Goal: Task Accomplishment & Management: Use online tool/utility

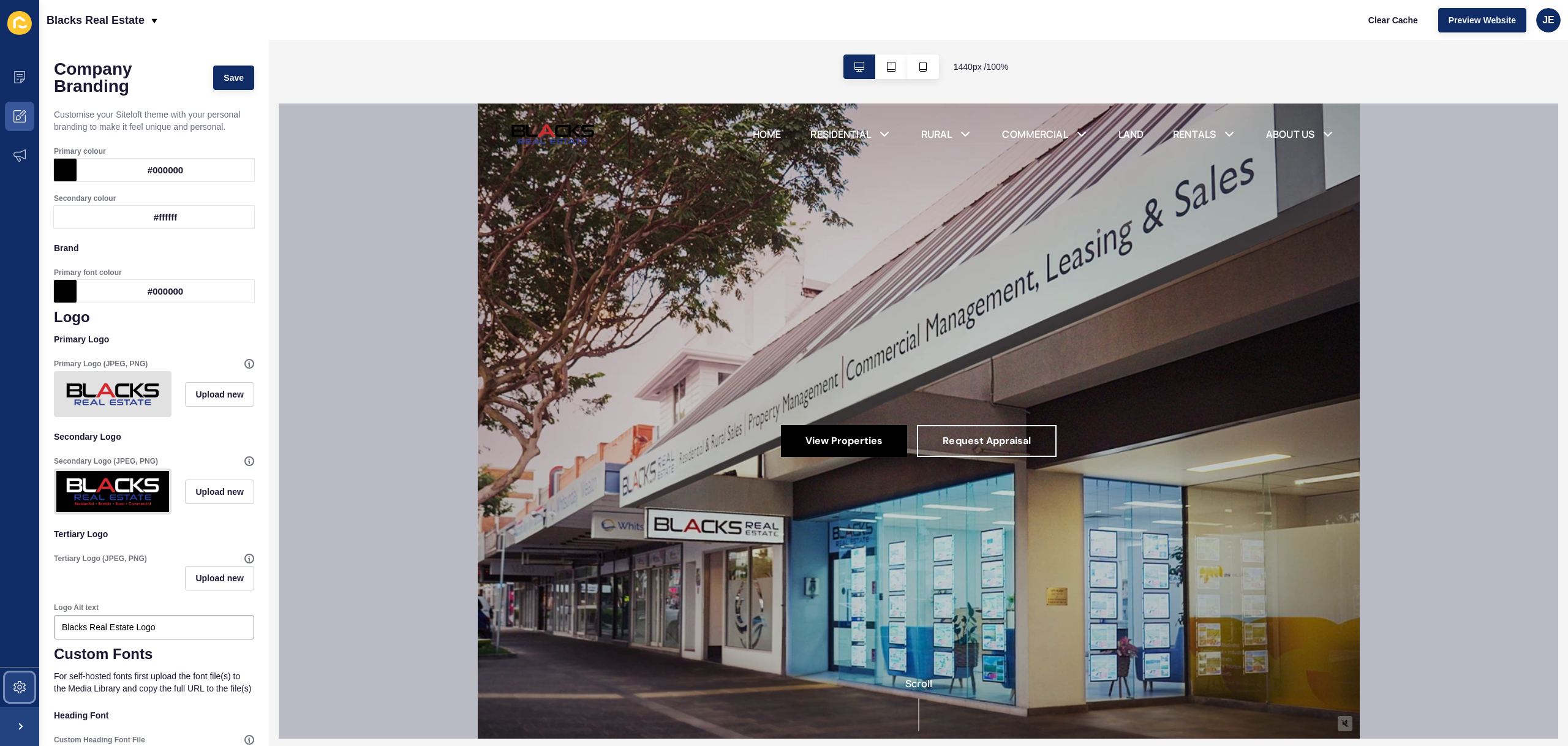
click at [29, 678] on span at bounding box center [19, 687] width 39 height 39
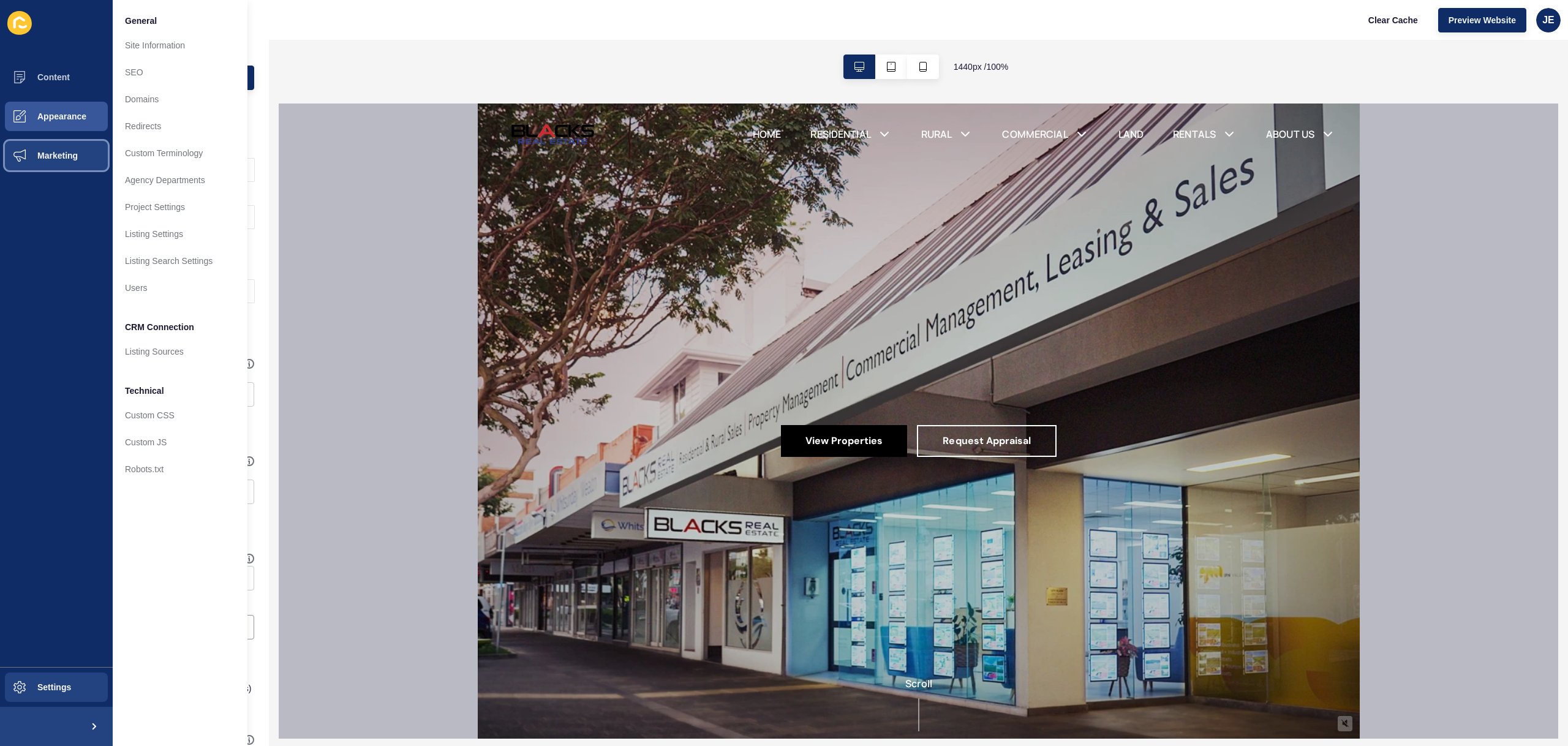
click at [49, 166] on button "Marketing" at bounding box center [56, 155] width 113 height 39
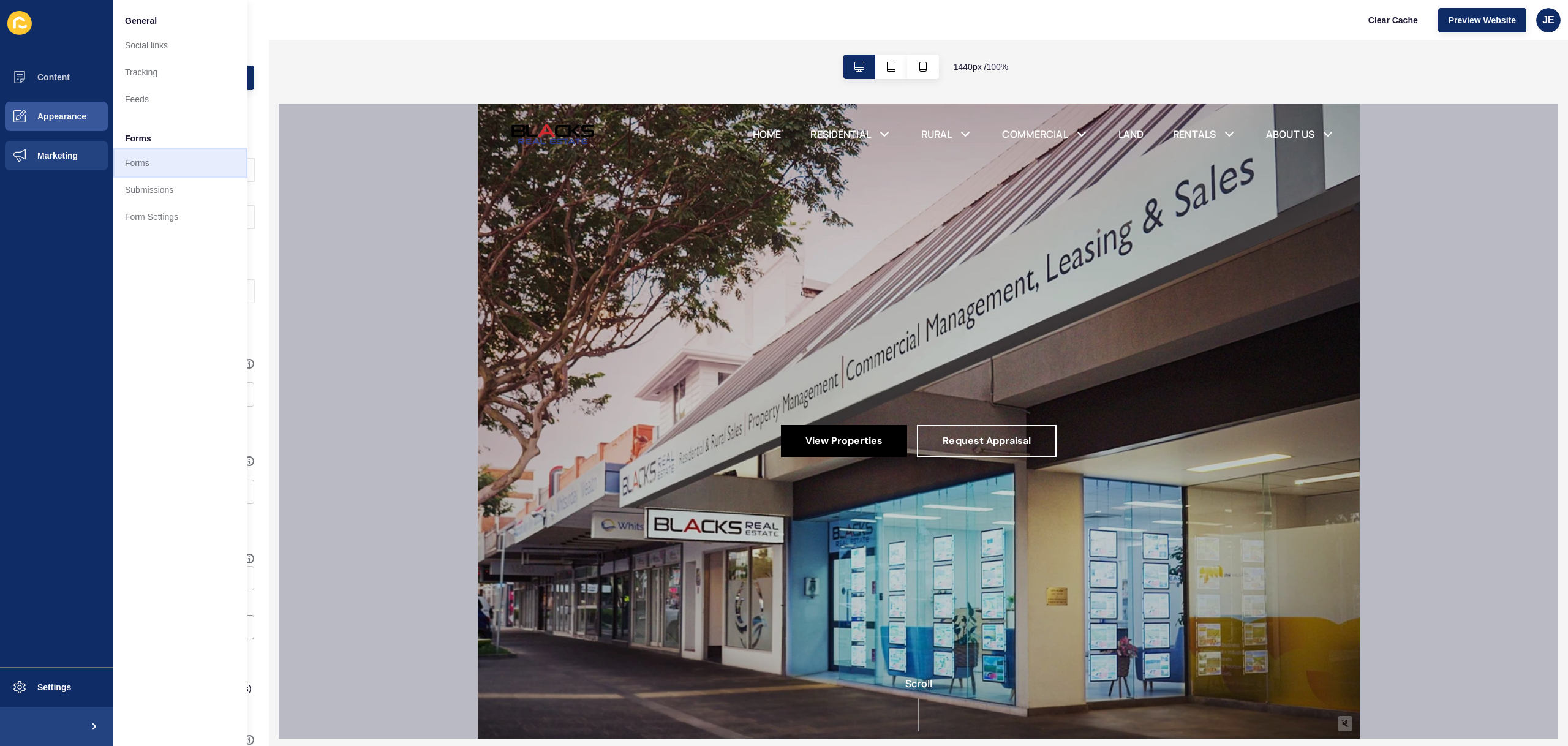
click at [128, 169] on link "Forms" at bounding box center [180, 163] width 134 height 27
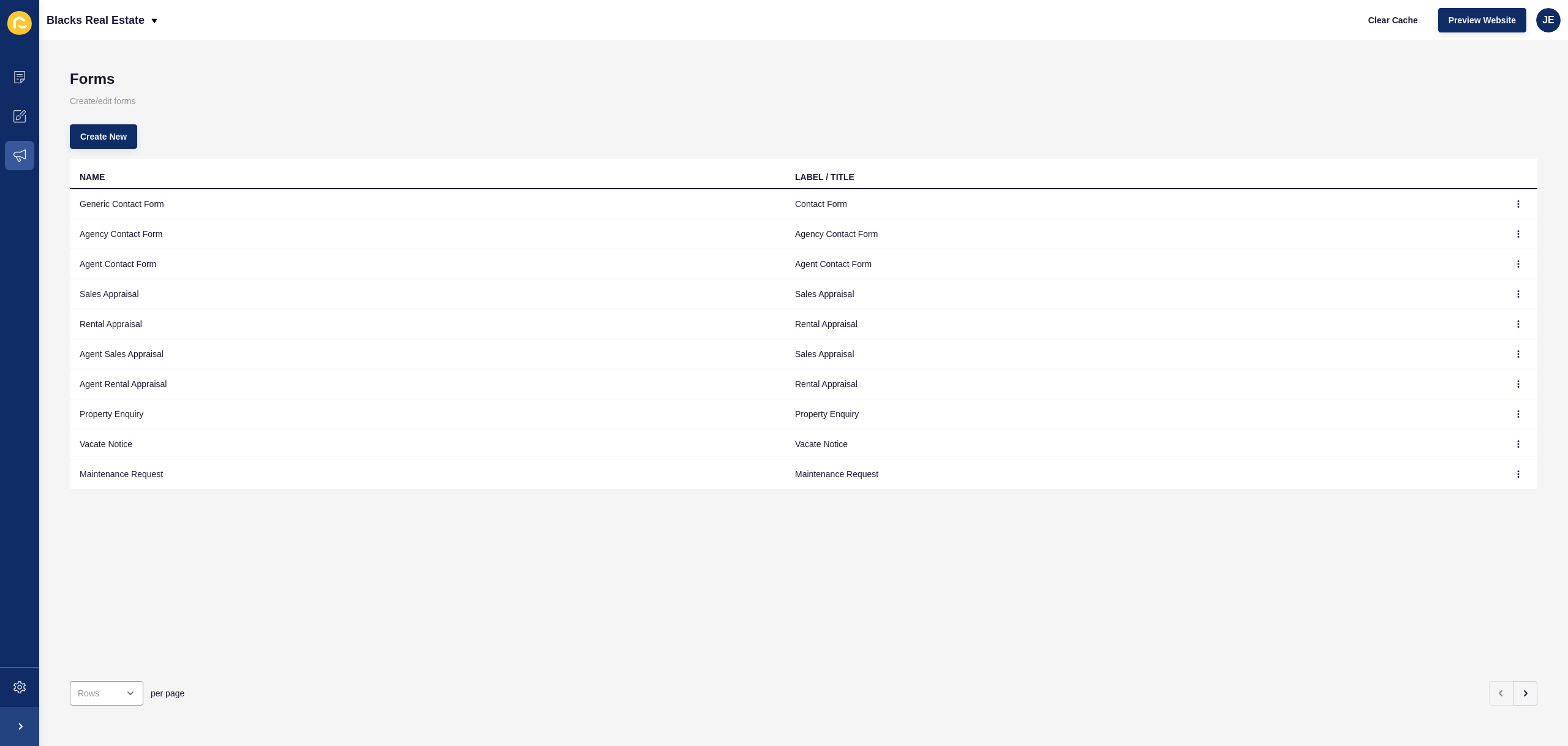
click at [1501, 232] on td at bounding box center [1519, 235] width 37 height 30
click at [1509, 234] on button "button" at bounding box center [1519, 234] width 18 height 17
click at [1496, 262] on link "Edit" at bounding box center [1476, 258] width 86 height 27
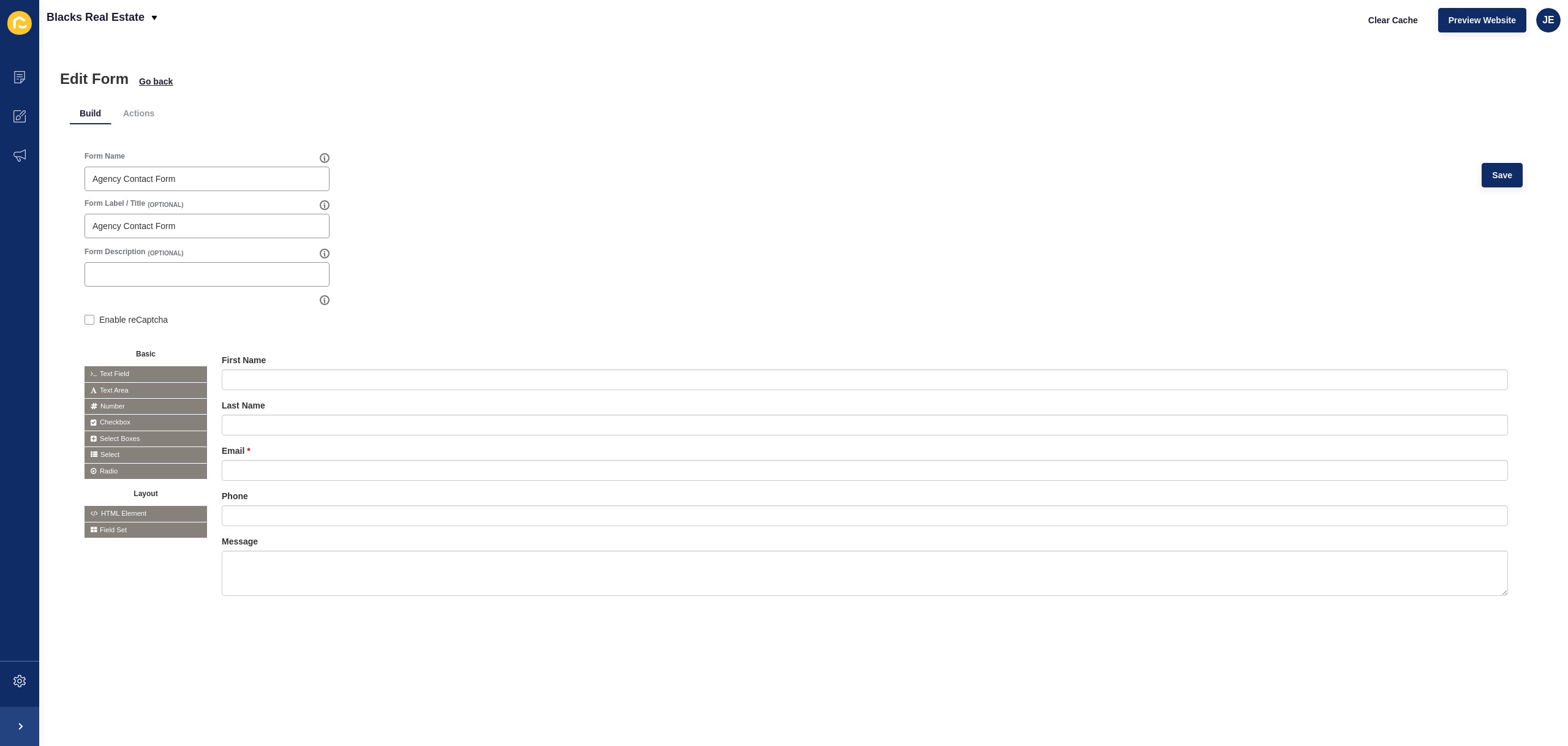
click at [117, 531] on span "Field Set" at bounding box center [146, 530] width 123 height 15
click at [127, 110] on li "Actions" at bounding box center [138, 113] width 51 height 22
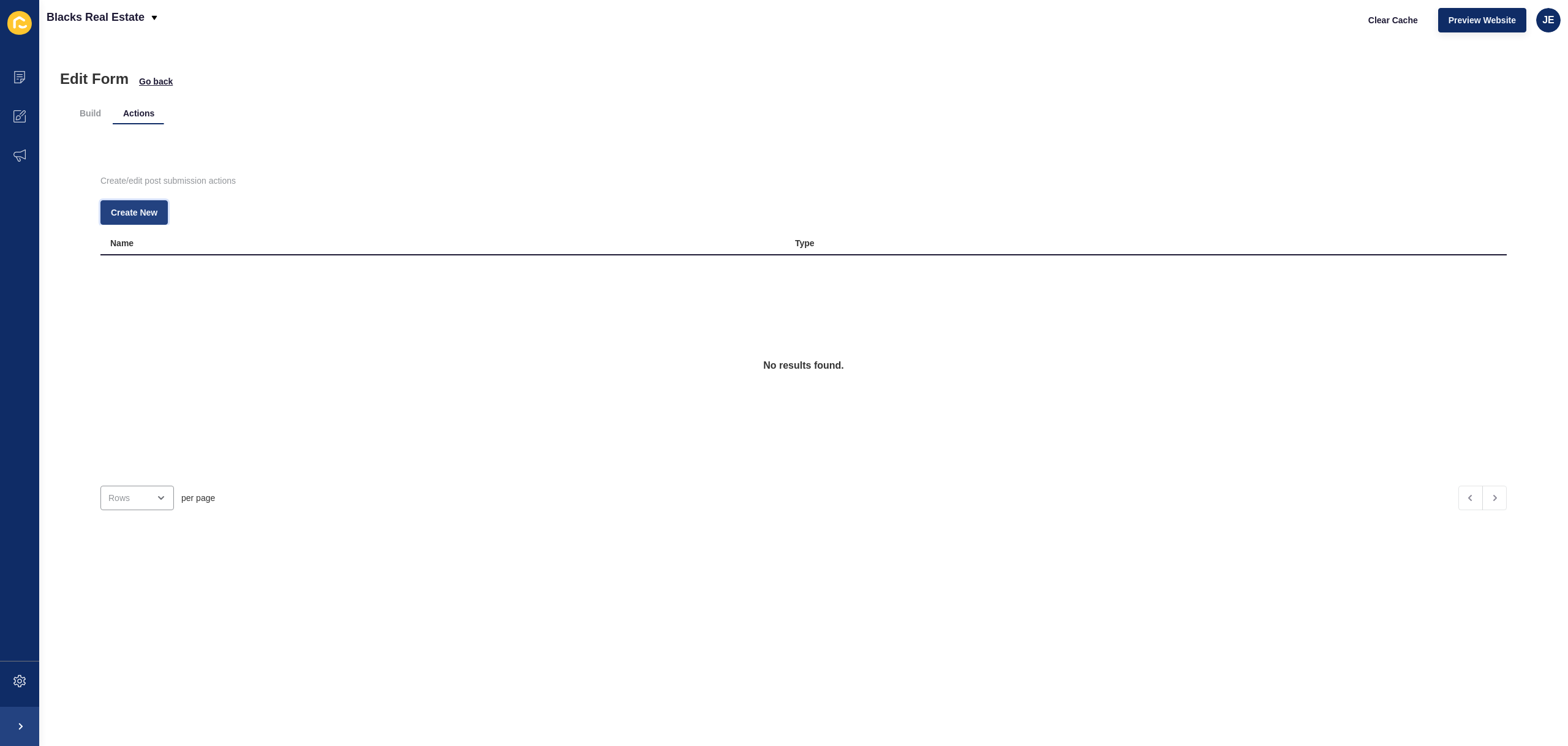
click at [140, 212] on span "Create New" at bounding box center [134, 212] width 47 height 13
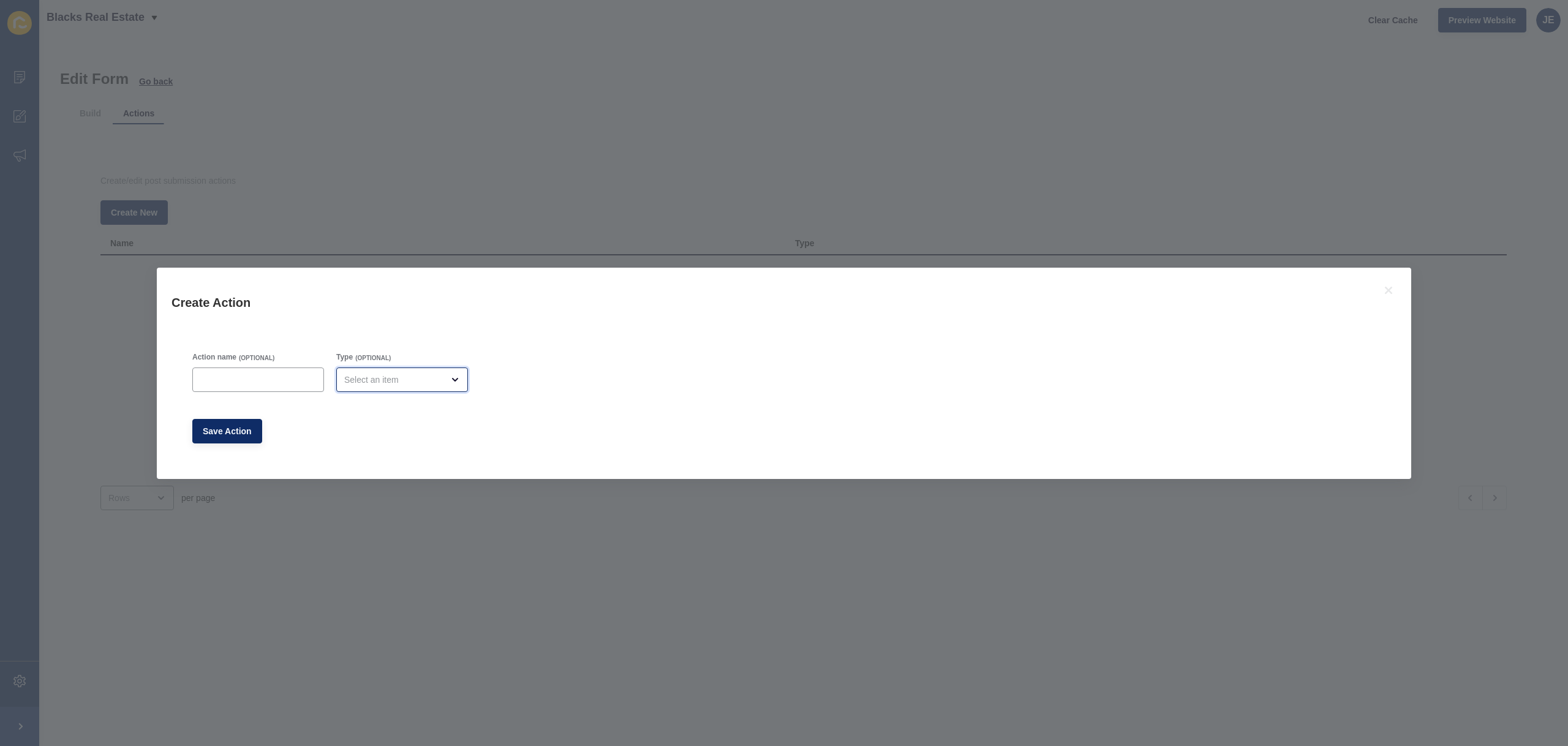
click at [352, 380] on div "open menu" at bounding box center [393, 380] width 99 height 13
click at [1395, 289] on icon at bounding box center [1389, 290] width 15 height 14
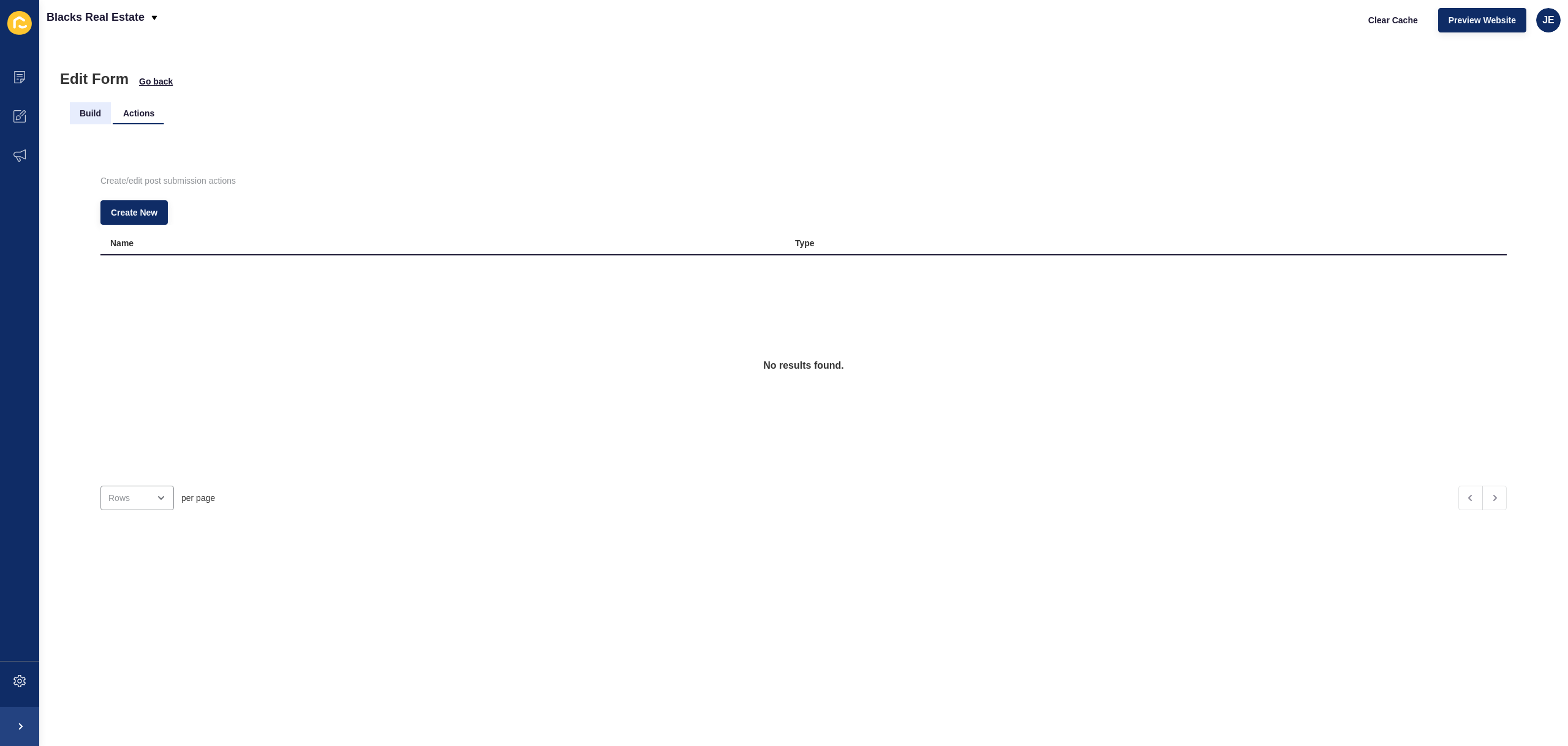
click at [100, 115] on li "Build" at bounding box center [90, 113] width 41 height 22
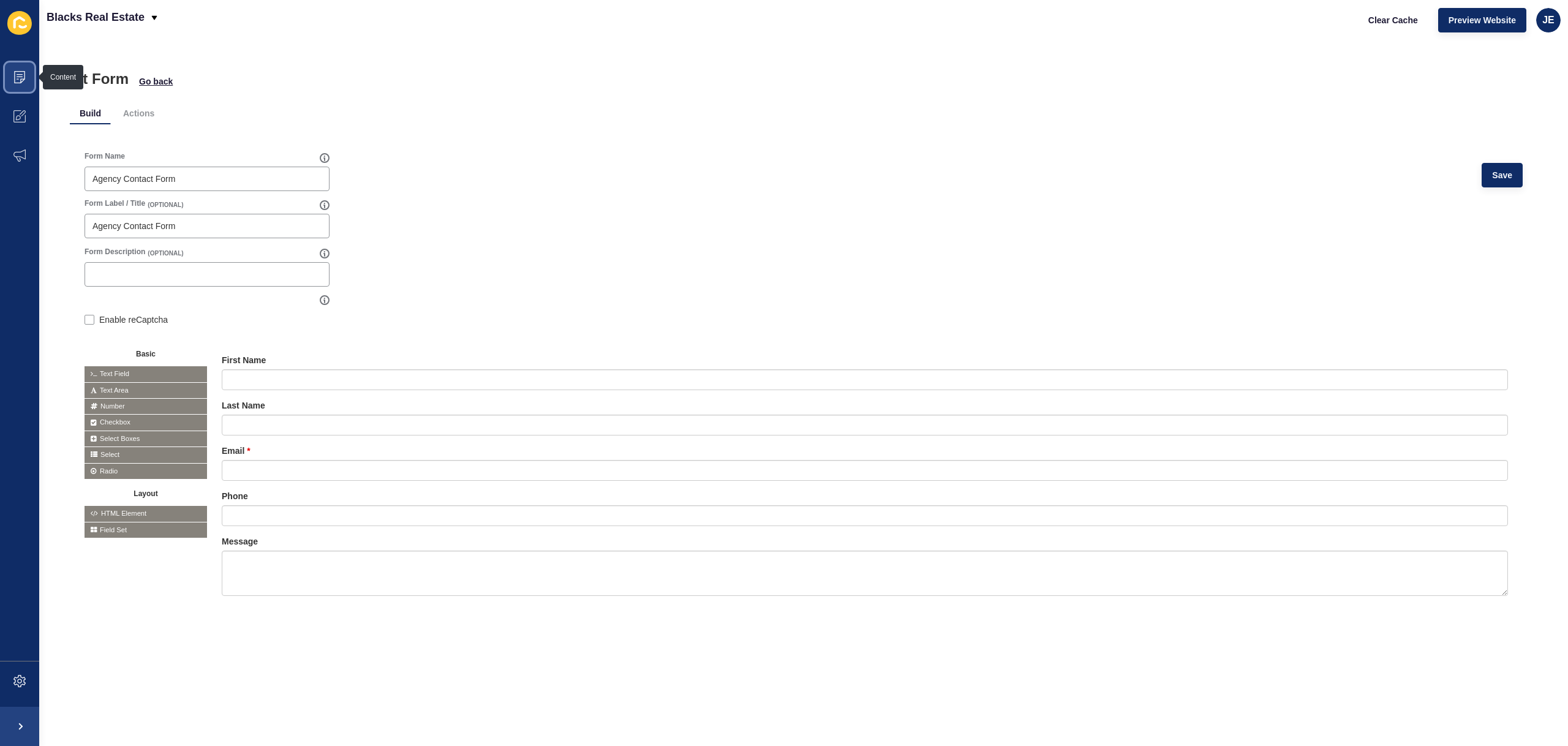
click at [20, 92] on span at bounding box center [19, 76] width 39 height 39
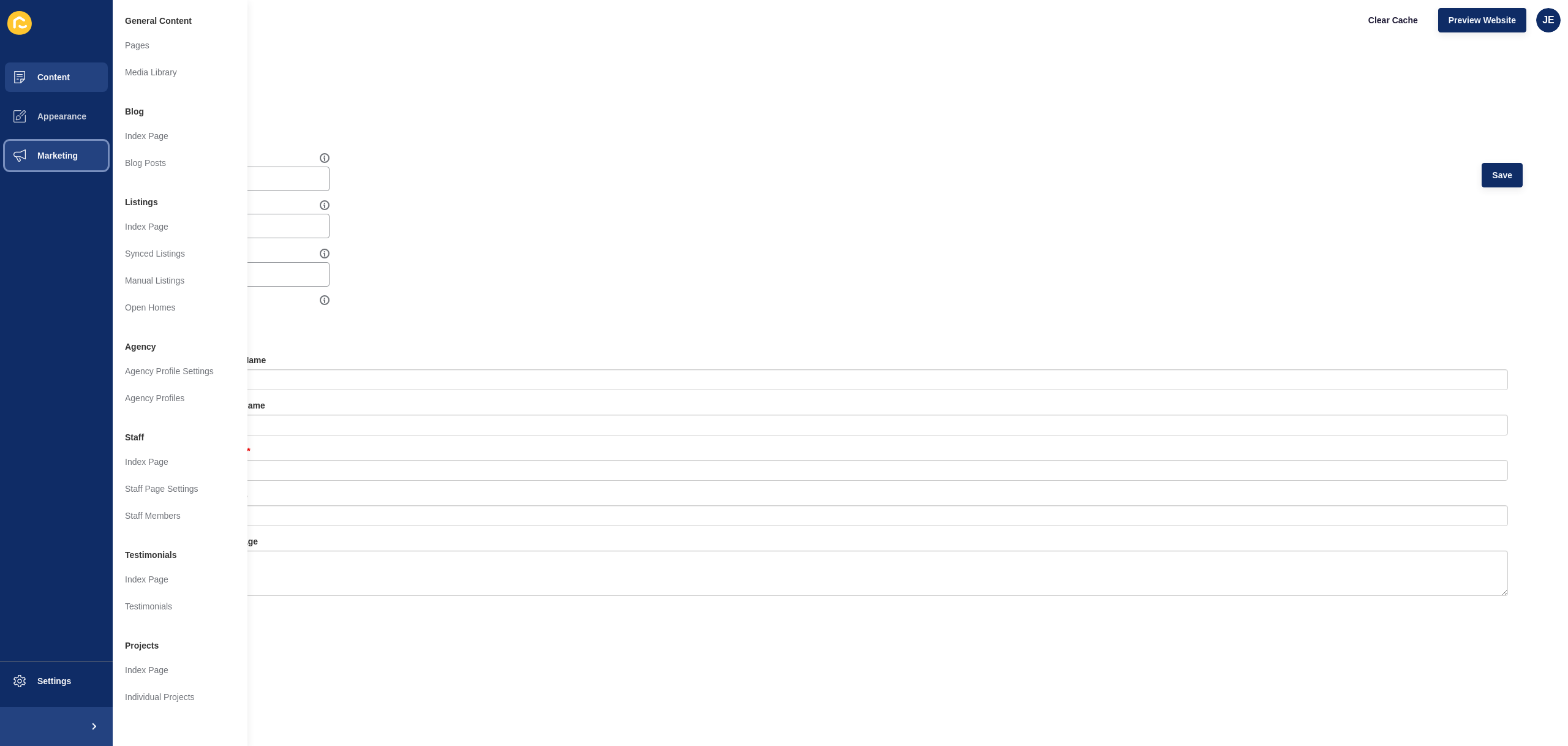
click at [55, 161] on button "Marketing" at bounding box center [56, 155] width 113 height 39
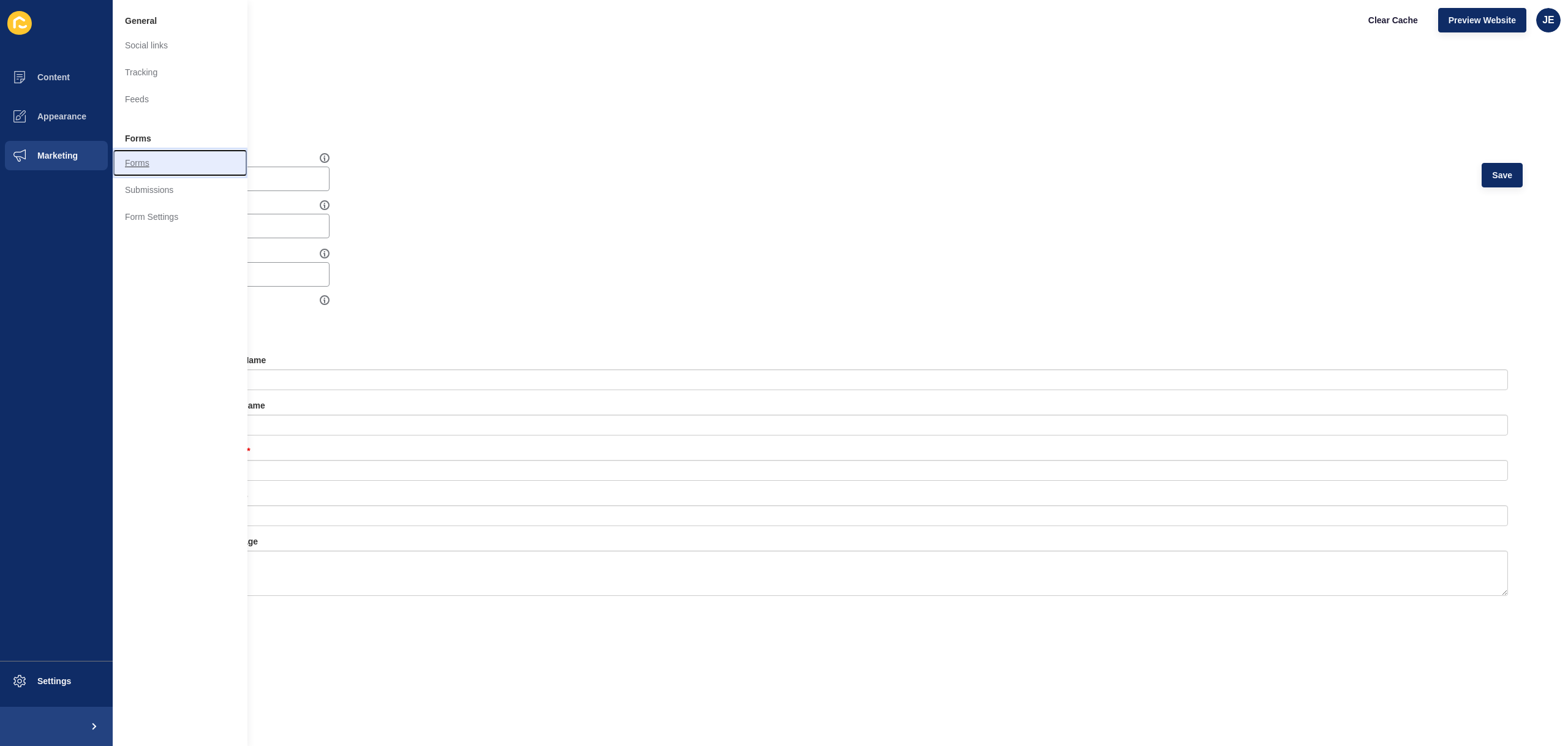
click at [115, 158] on link "Forms" at bounding box center [180, 163] width 134 height 27
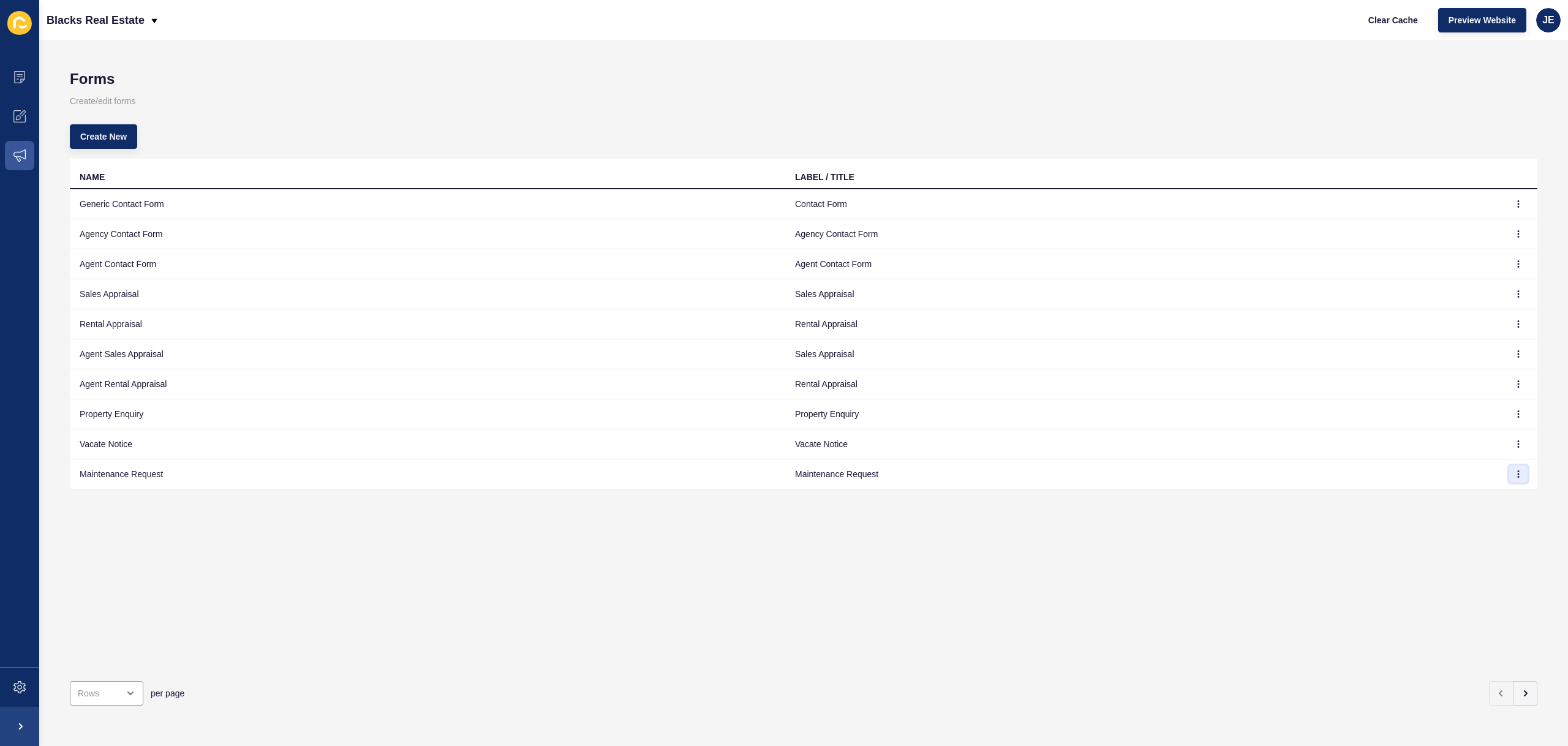
click at [1515, 476] on icon "button" at bounding box center [1519, 474] width 7 height 7
click at [1476, 504] on link "Edit" at bounding box center [1476, 498] width 86 height 27
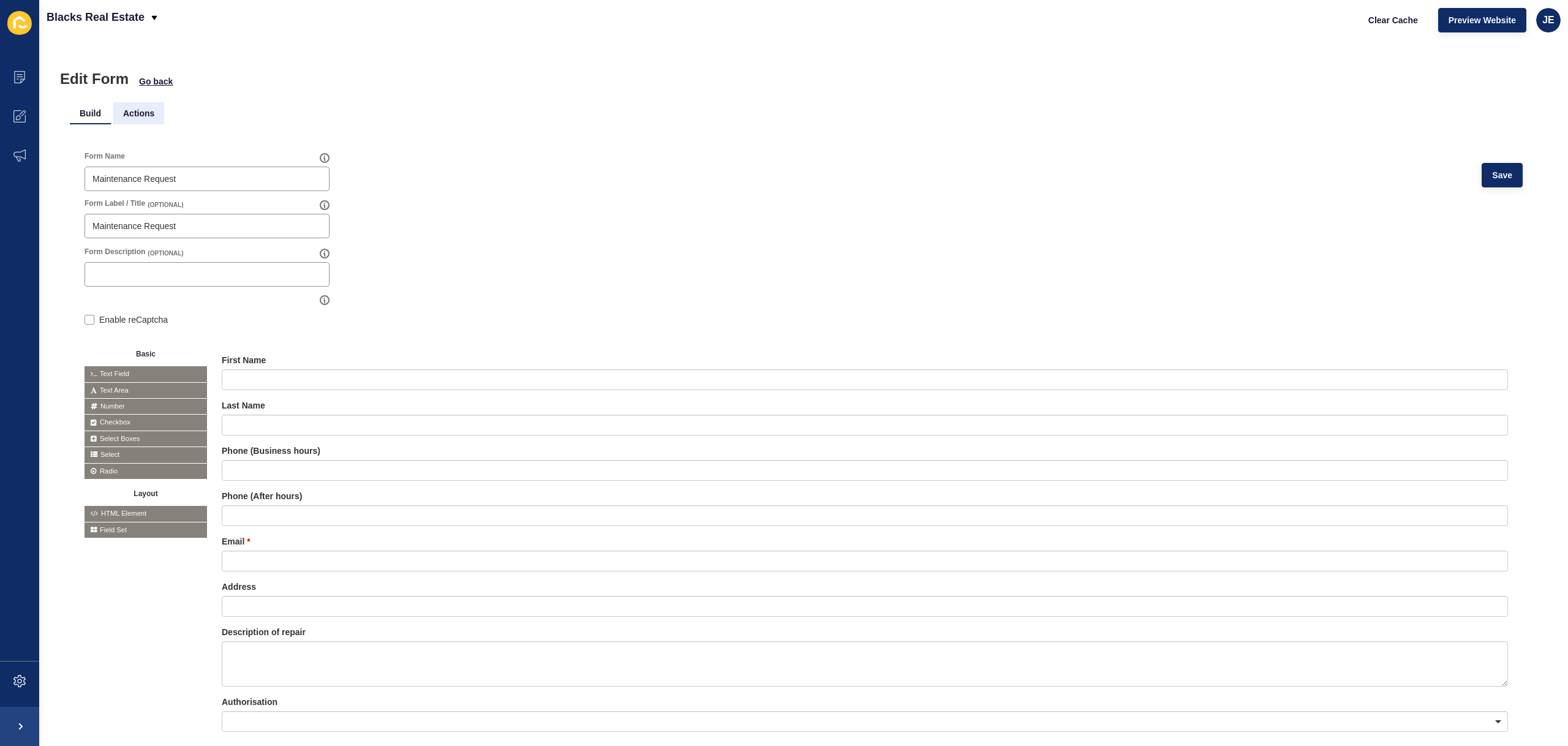
click at [125, 115] on li "Actions" at bounding box center [138, 113] width 51 height 22
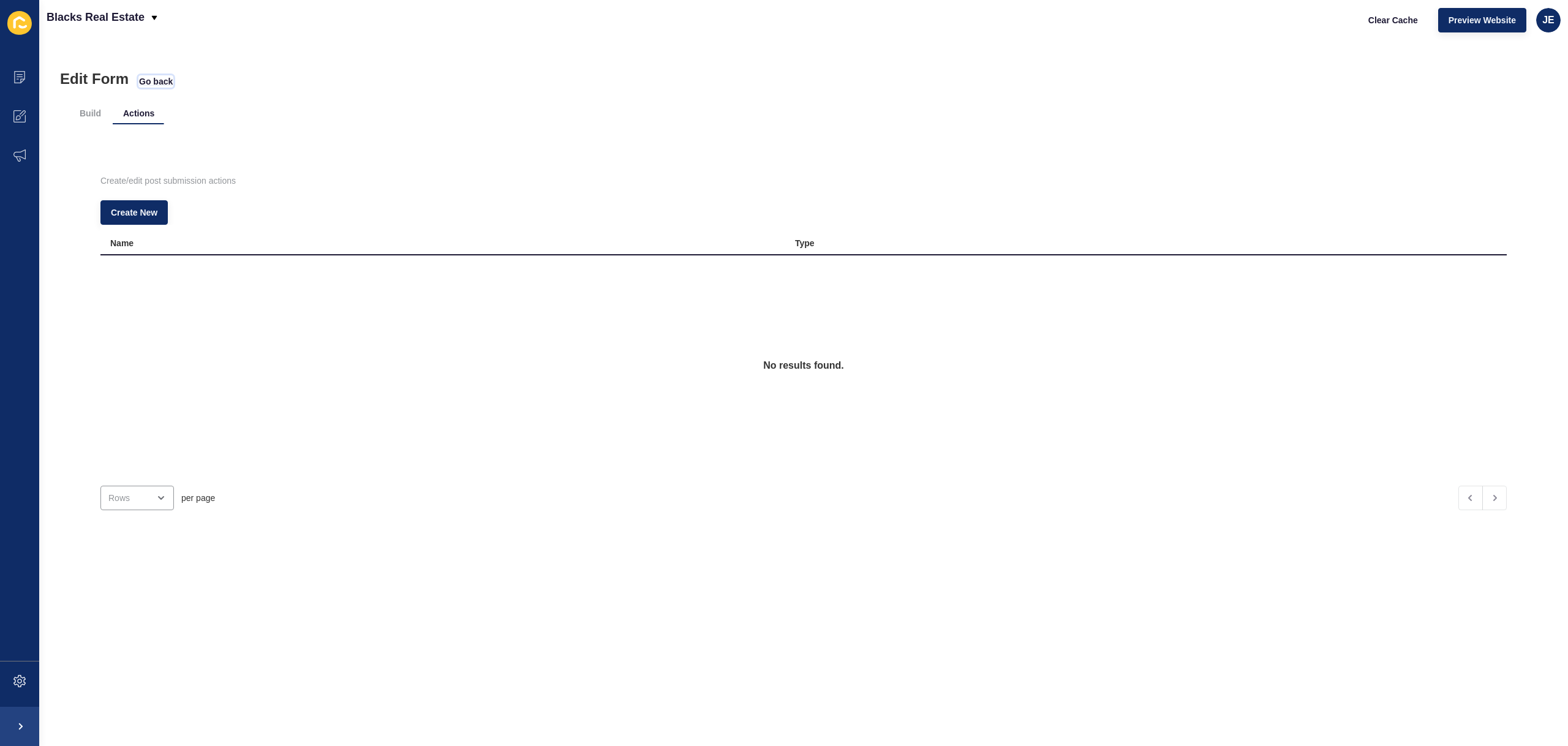
click at [151, 81] on span "Go back" at bounding box center [156, 81] width 34 height 13
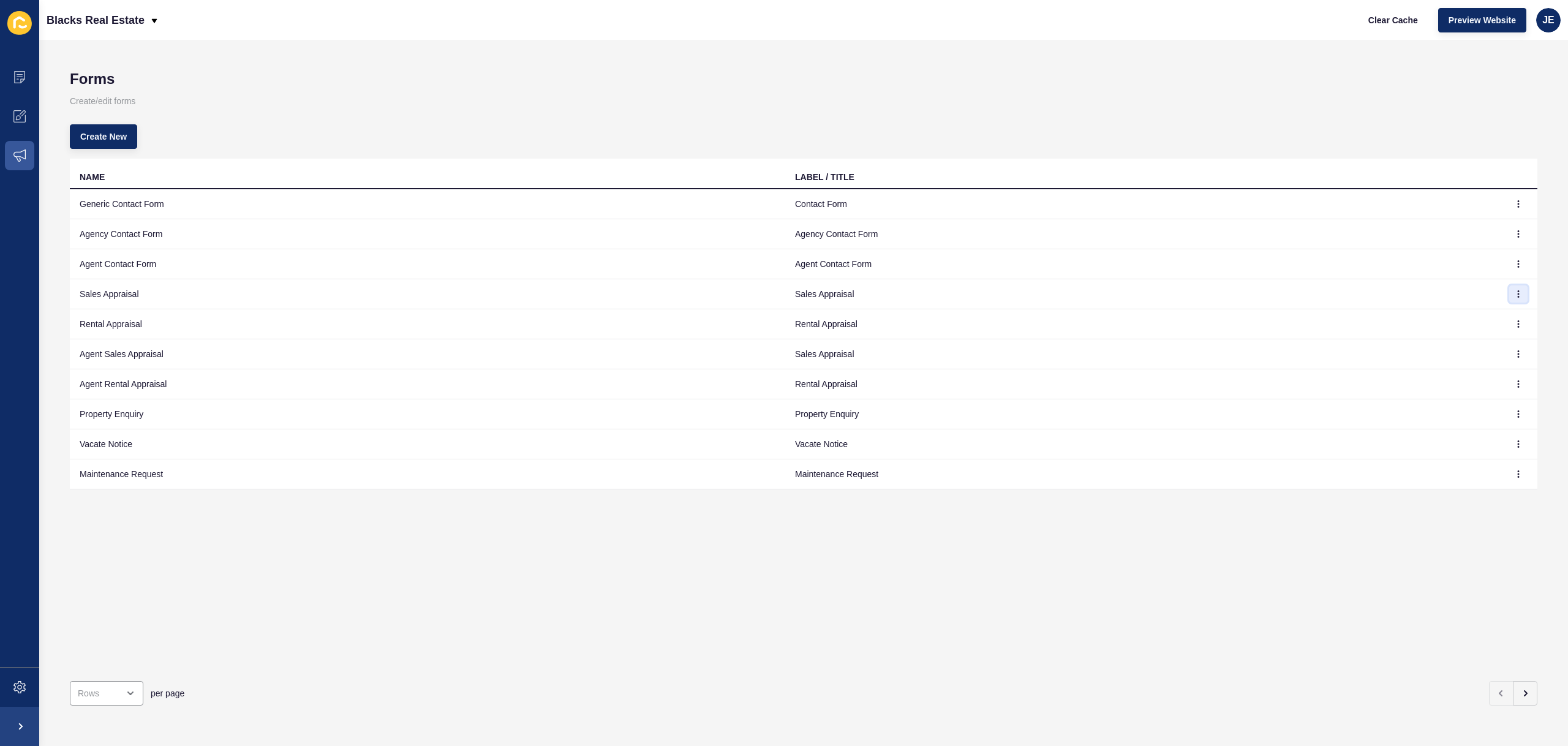
click at [1519, 295] on icon "button" at bounding box center [1519, 294] width 1 height 6
click at [1495, 320] on link "Edit" at bounding box center [1476, 318] width 86 height 27
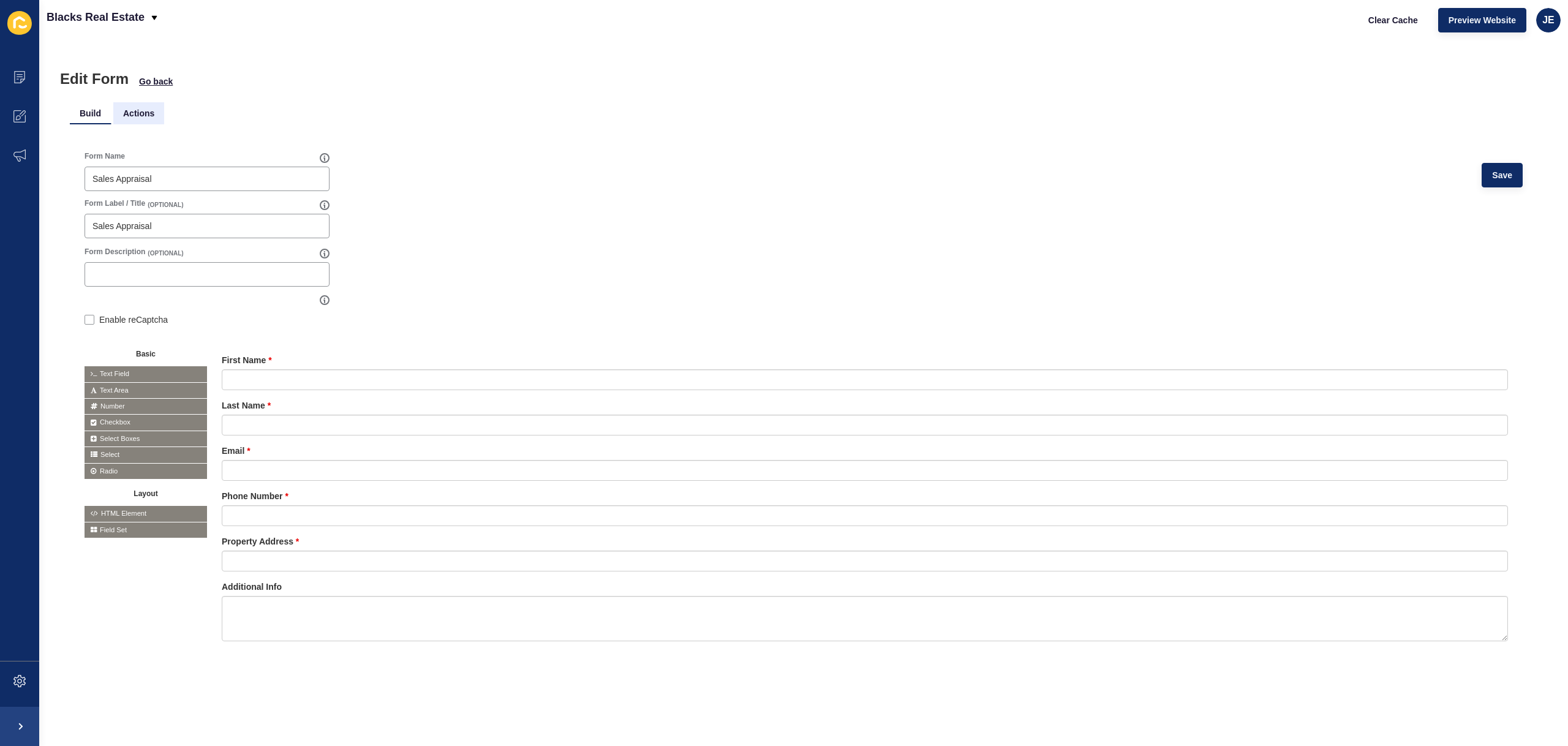
click at [155, 119] on li "Actions" at bounding box center [138, 113] width 51 height 22
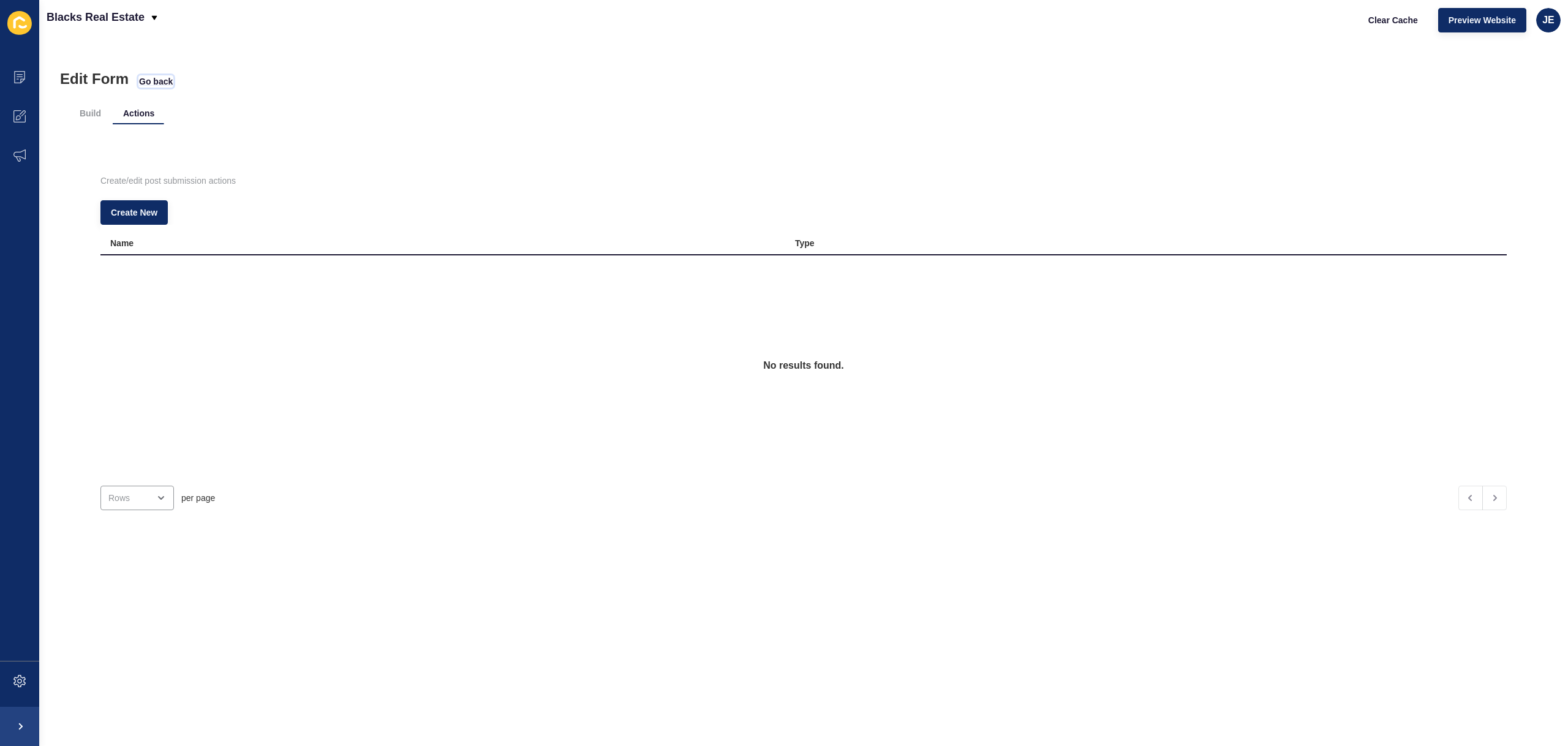
click at [165, 85] on span "Go back" at bounding box center [156, 81] width 34 height 13
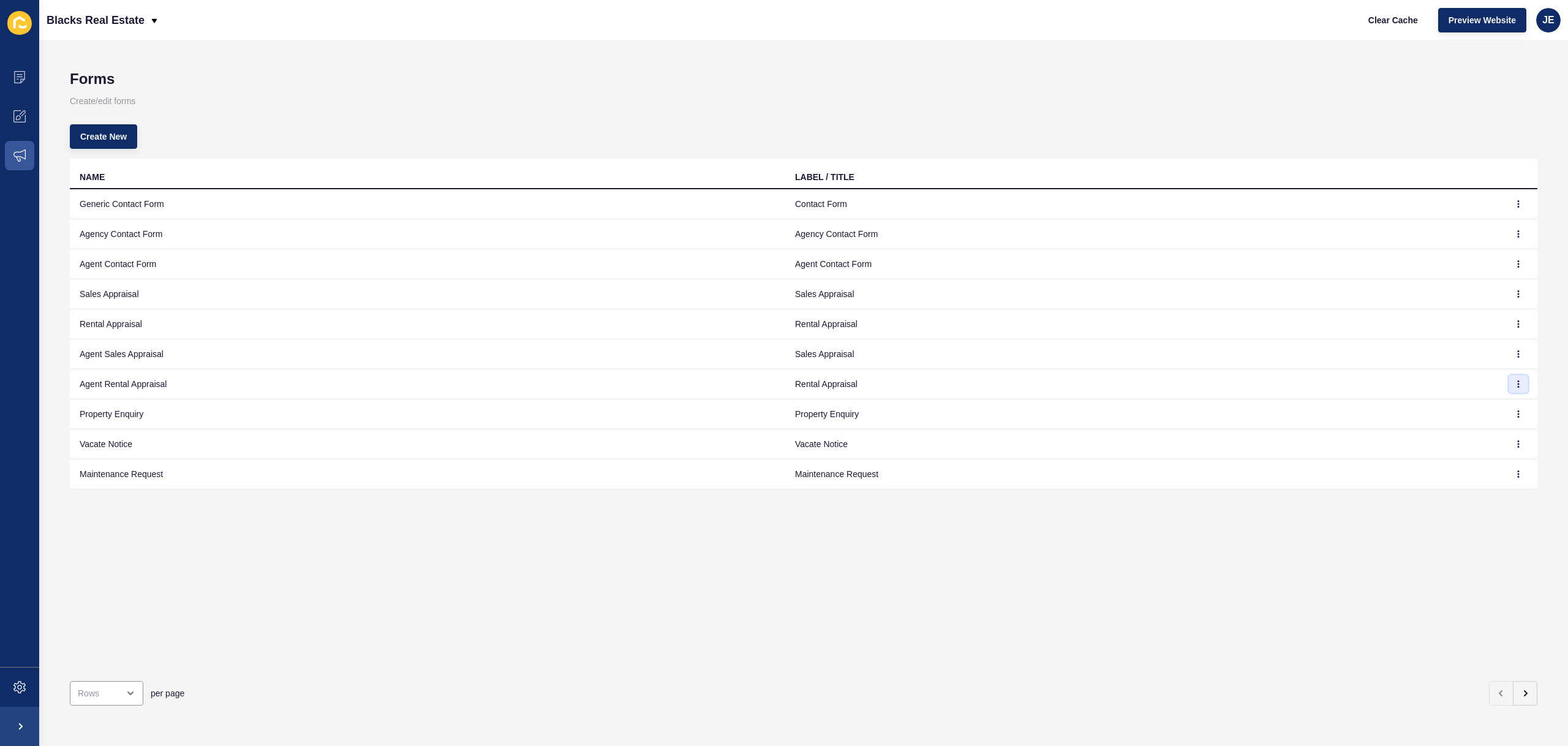
click at [1509, 390] on button "button" at bounding box center [1519, 384] width 18 height 17
click at [1468, 405] on link "Edit" at bounding box center [1476, 409] width 86 height 27
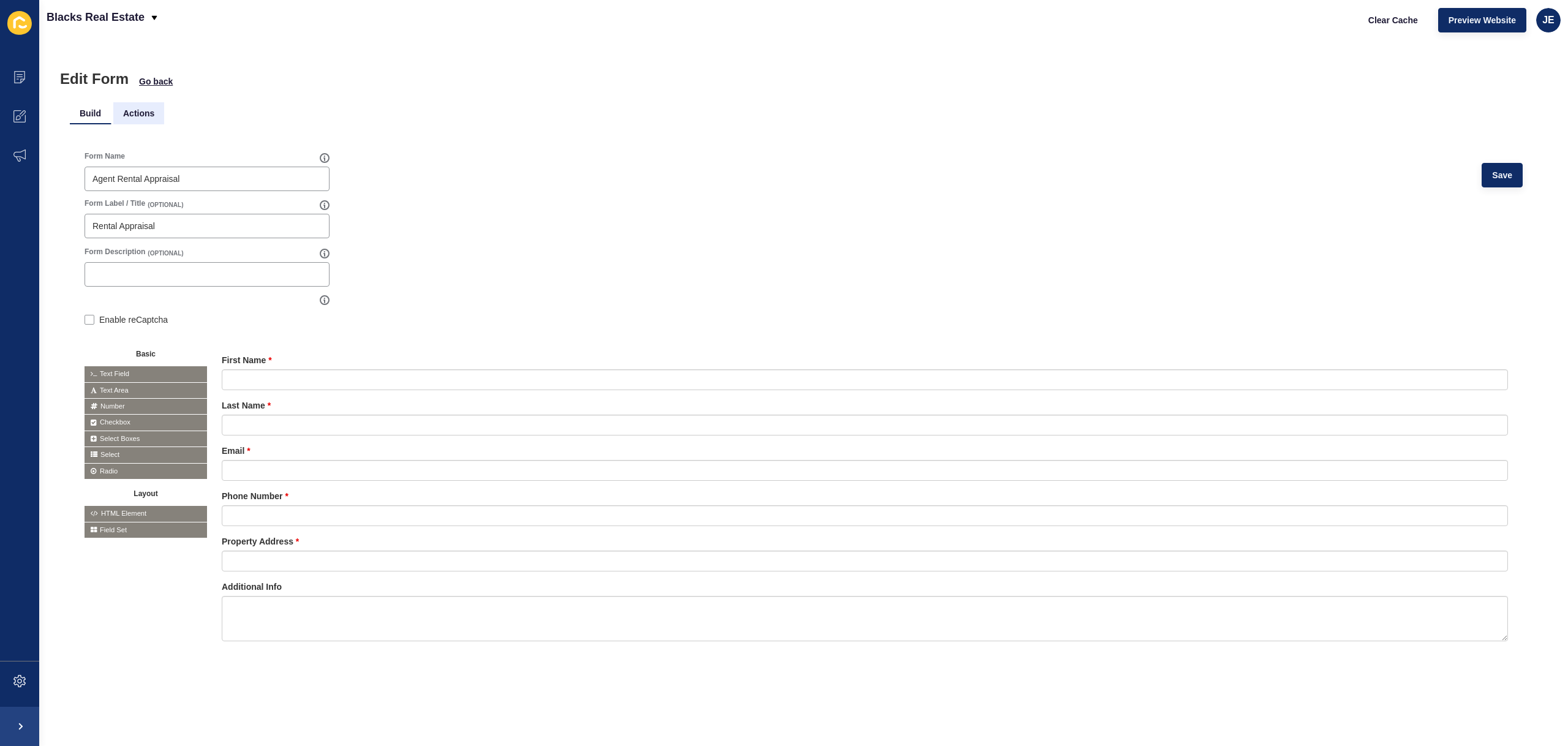
click at [126, 113] on li "Actions" at bounding box center [138, 113] width 51 height 22
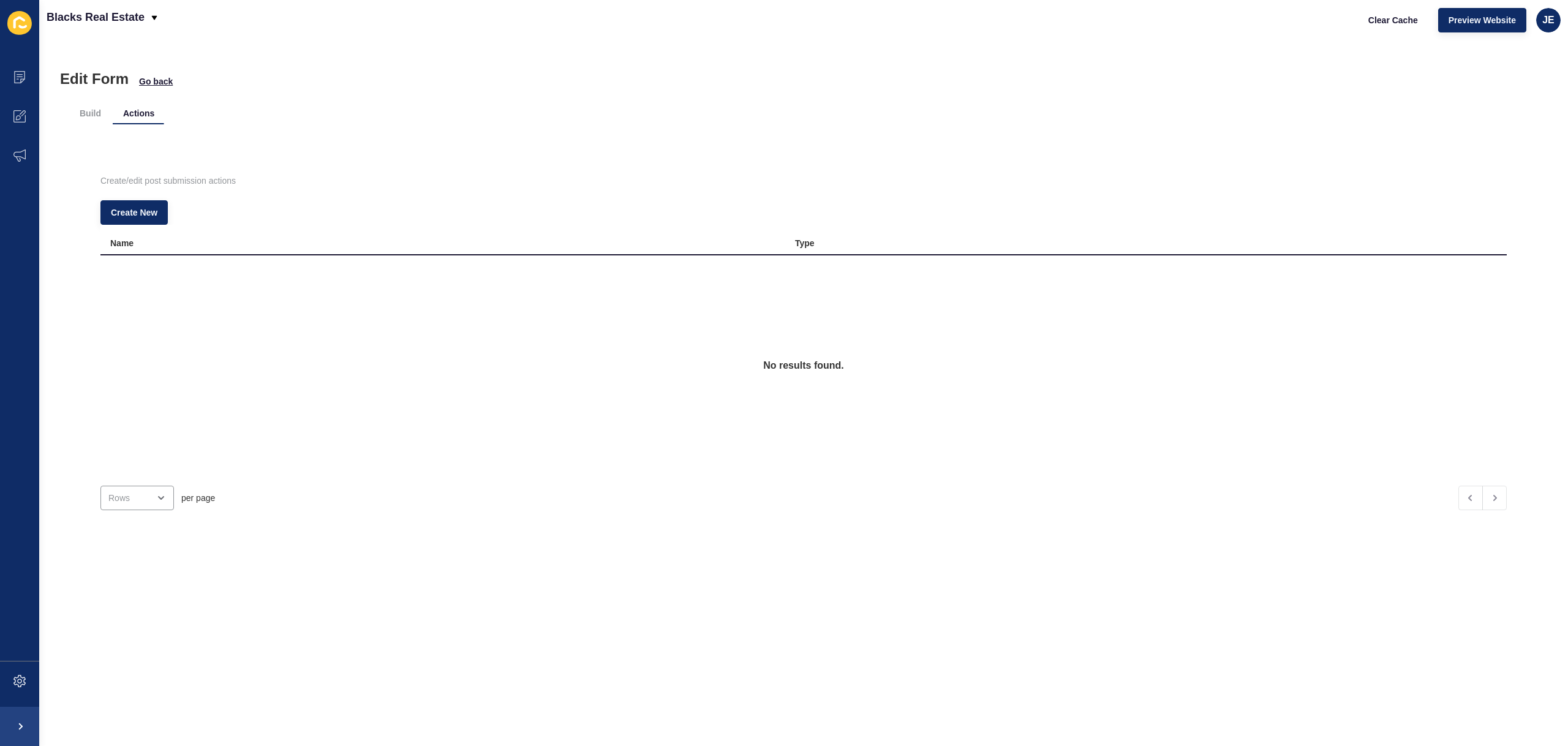
click at [144, 89] on div "Build Actions Create/edit post submission actions Create New Name Type No resul…" at bounding box center [803, 319] width 1468 height 463
click at [146, 85] on span "Go back" at bounding box center [156, 81] width 34 height 13
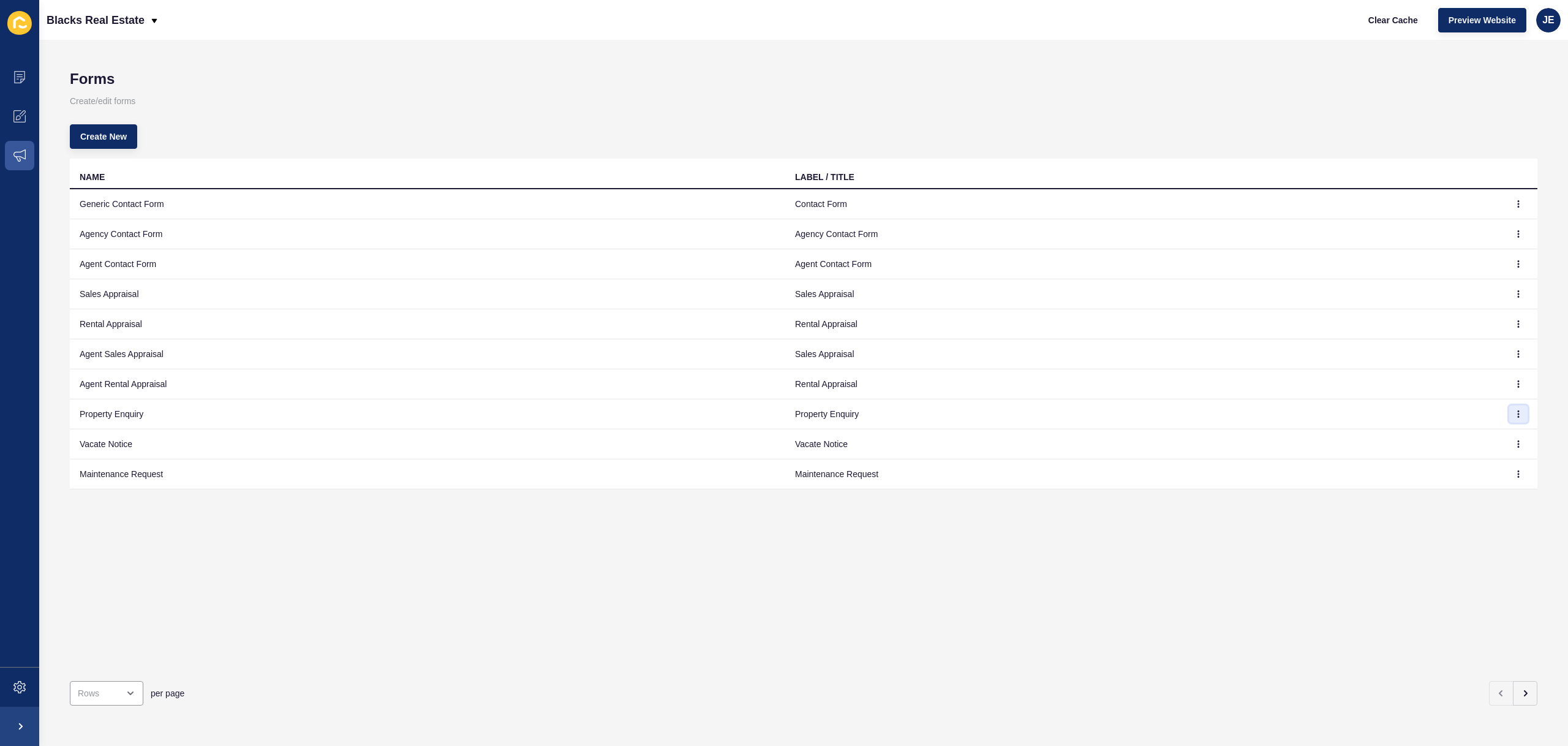
click at [1515, 411] on icon "button" at bounding box center [1519, 414] width 7 height 7
click at [1493, 433] on link "Edit" at bounding box center [1476, 438] width 86 height 27
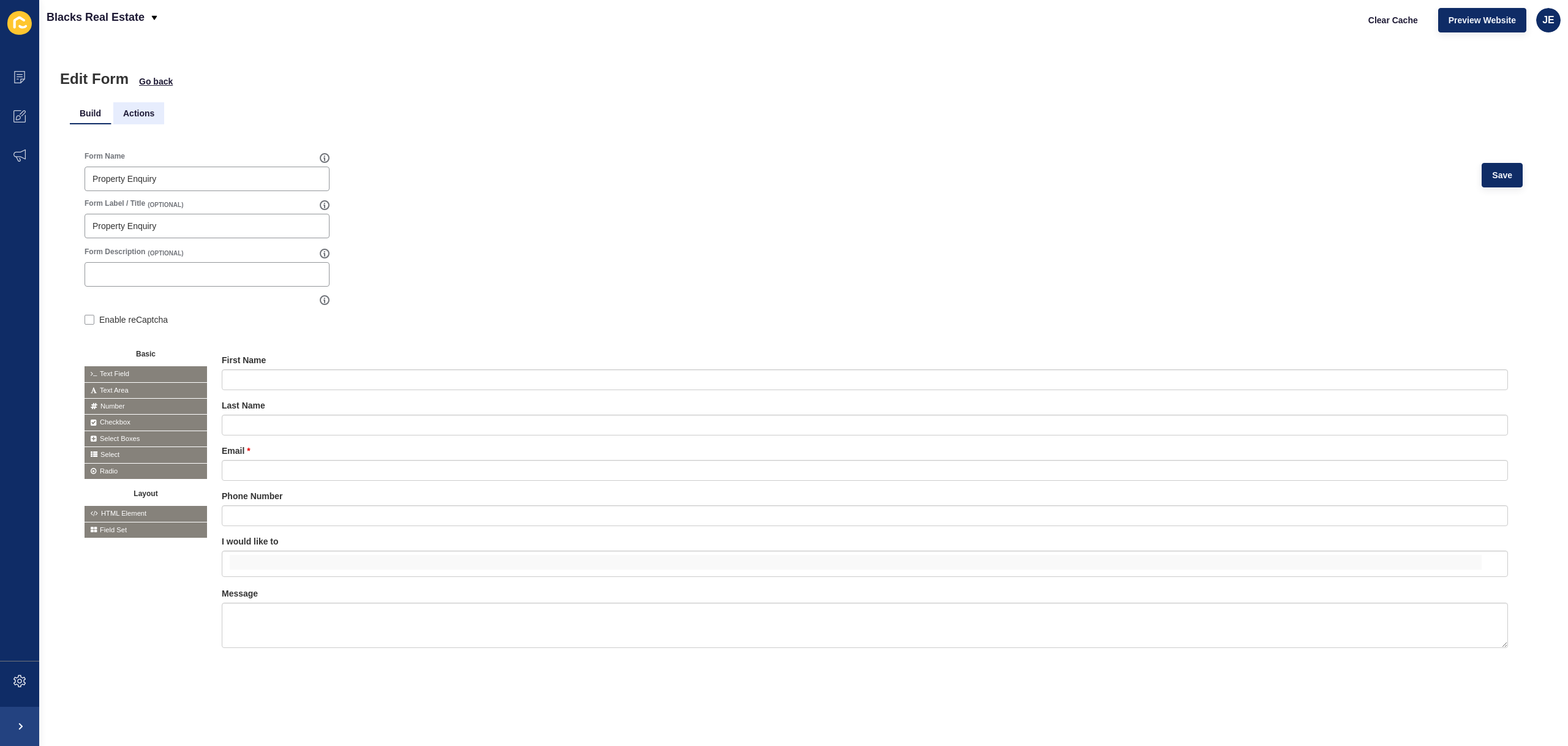
click at [149, 111] on li "Actions" at bounding box center [138, 113] width 51 height 22
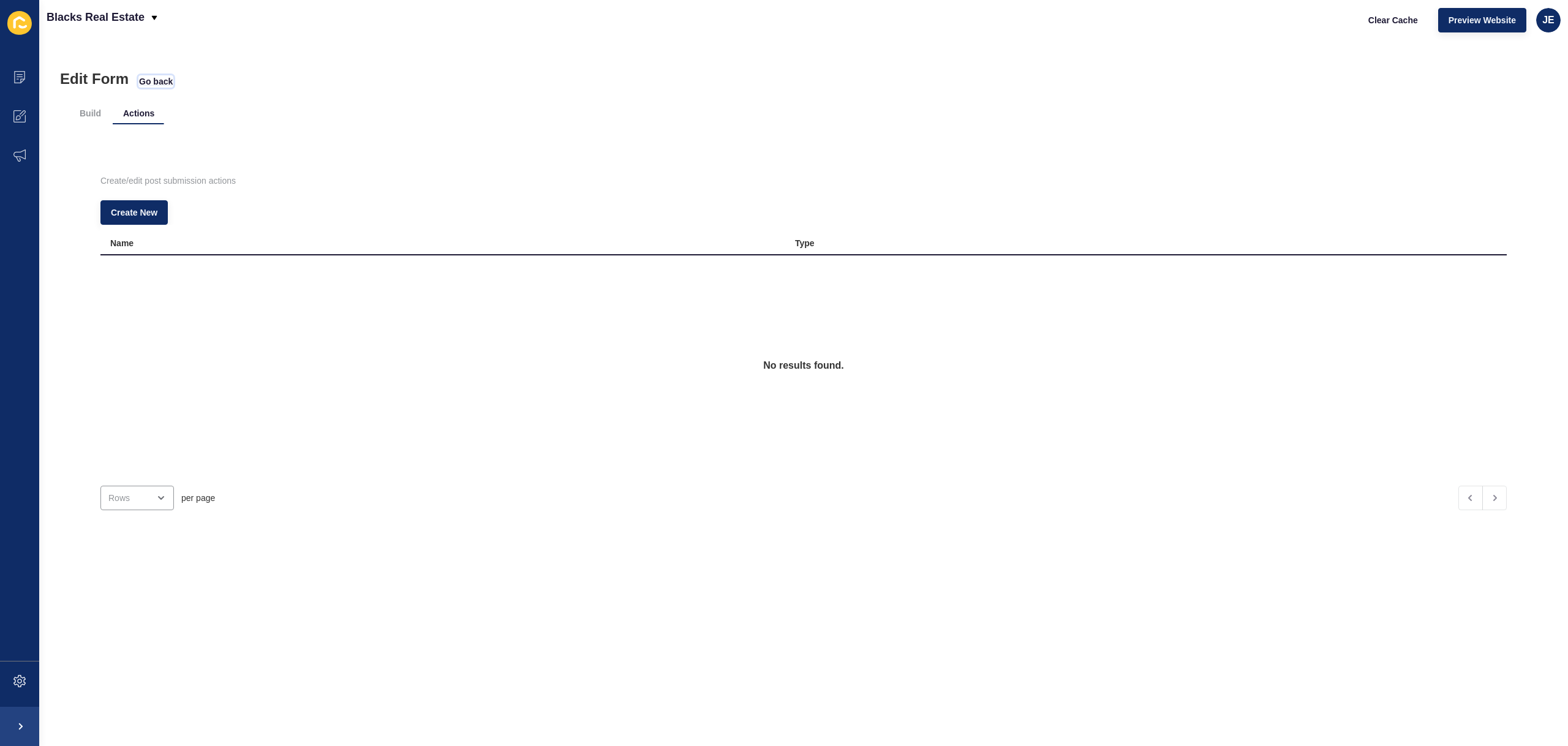
click at [166, 82] on span "Go back" at bounding box center [156, 81] width 34 height 13
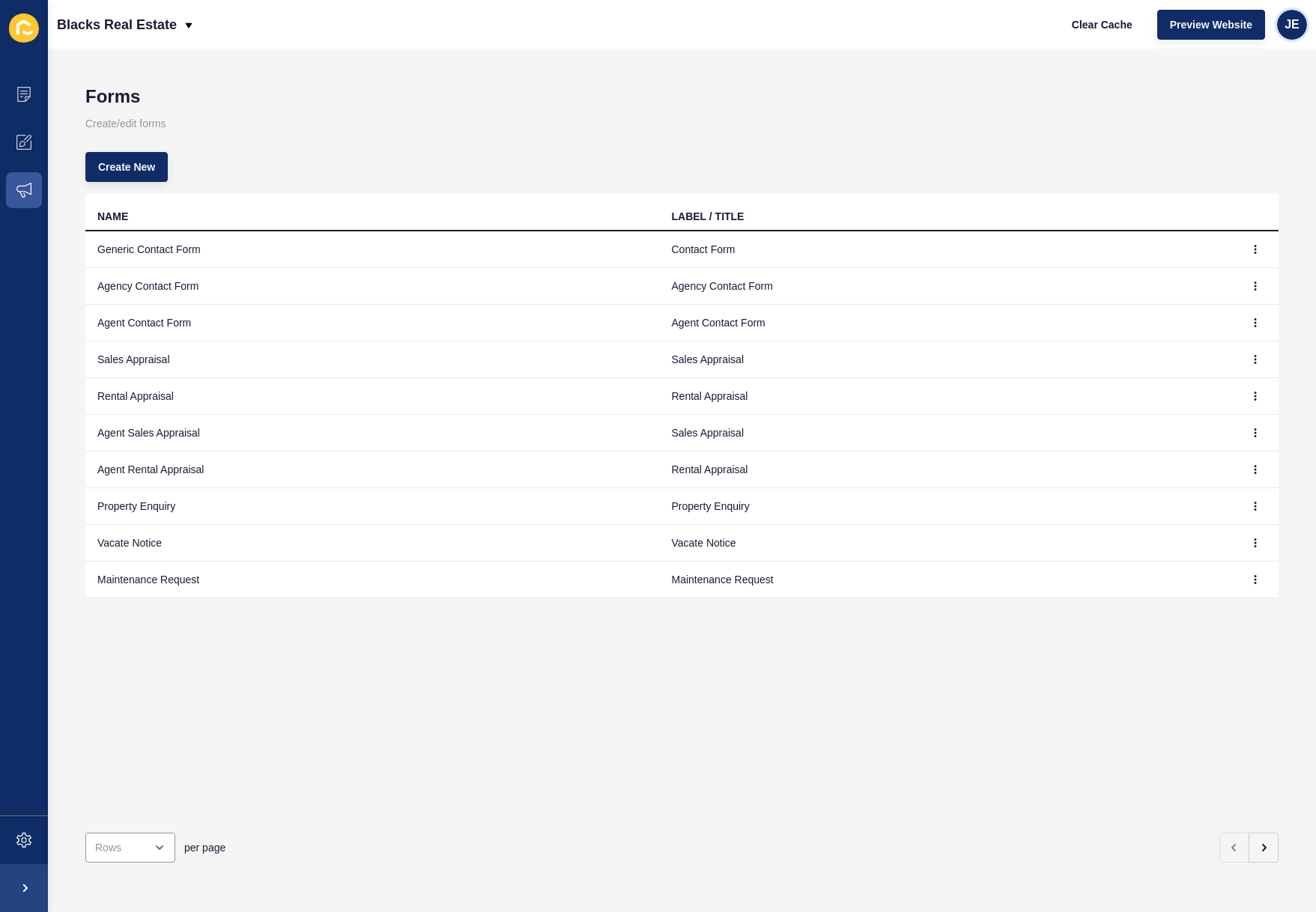
click at [1291, 30] on span "JE" at bounding box center [1292, 24] width 15 height 15
click at [1243, 131] on link "Logout" at bounding box center [1257, 125] width 110 height 33
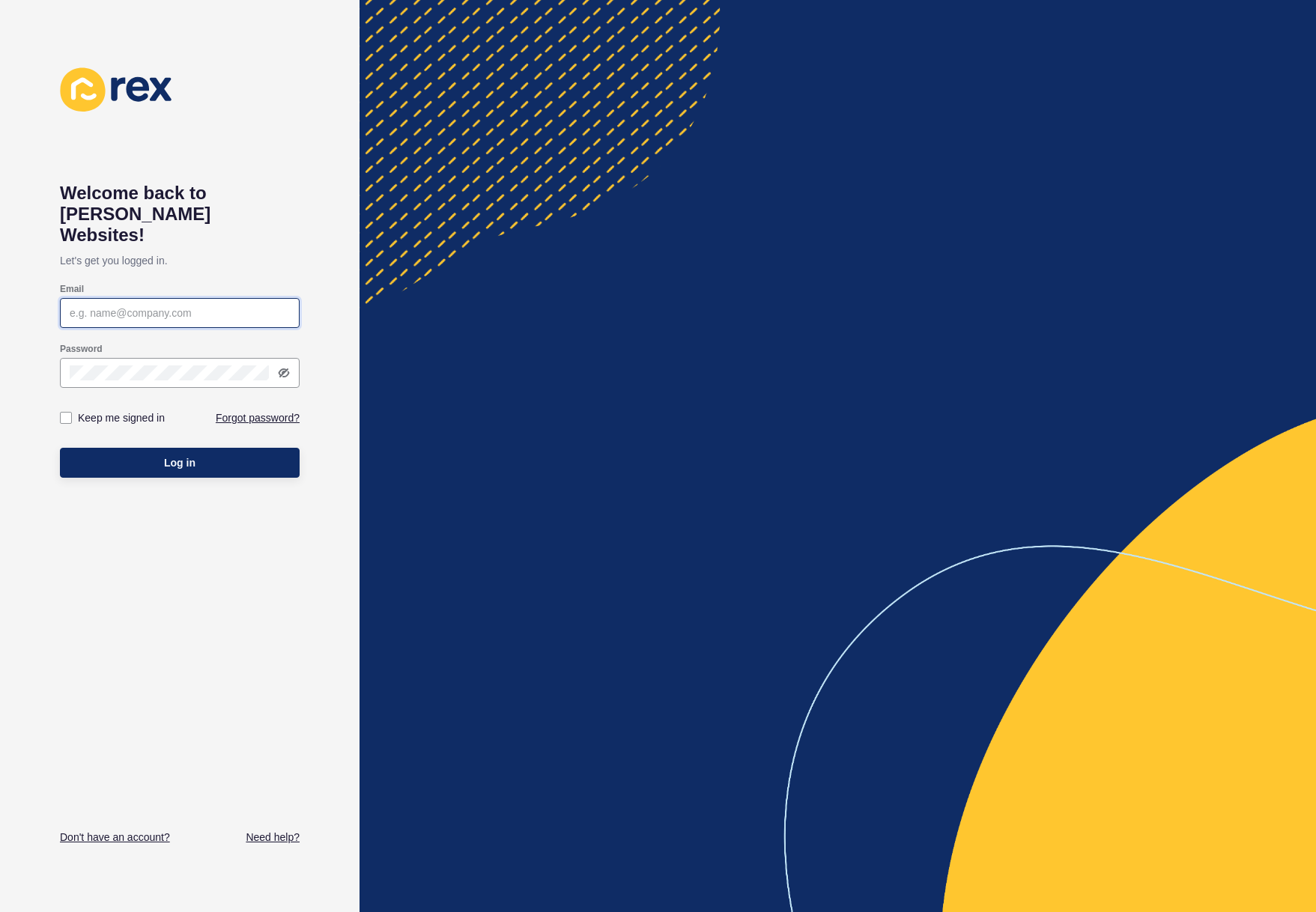
type input "[EMAIL_ADDRESS][PERSON_NAME][DOMAIN_NAME]"
click at [192, 455] on span "Log in" at bounding box center [180, 462] width 31 height 15
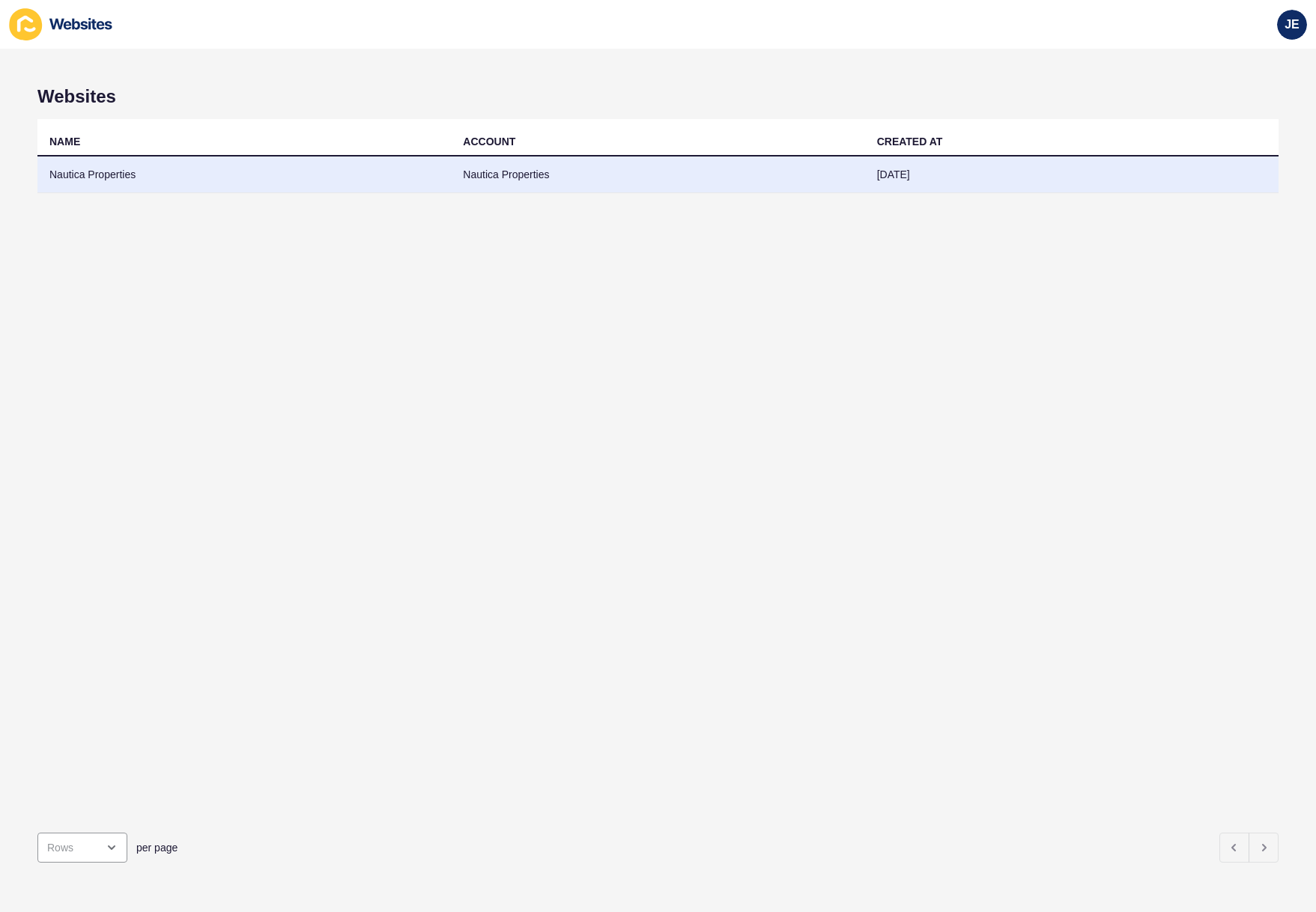
click at [396, 176] on td "Nautica Properties" at bounding box center [243, 175] width 413 height 37
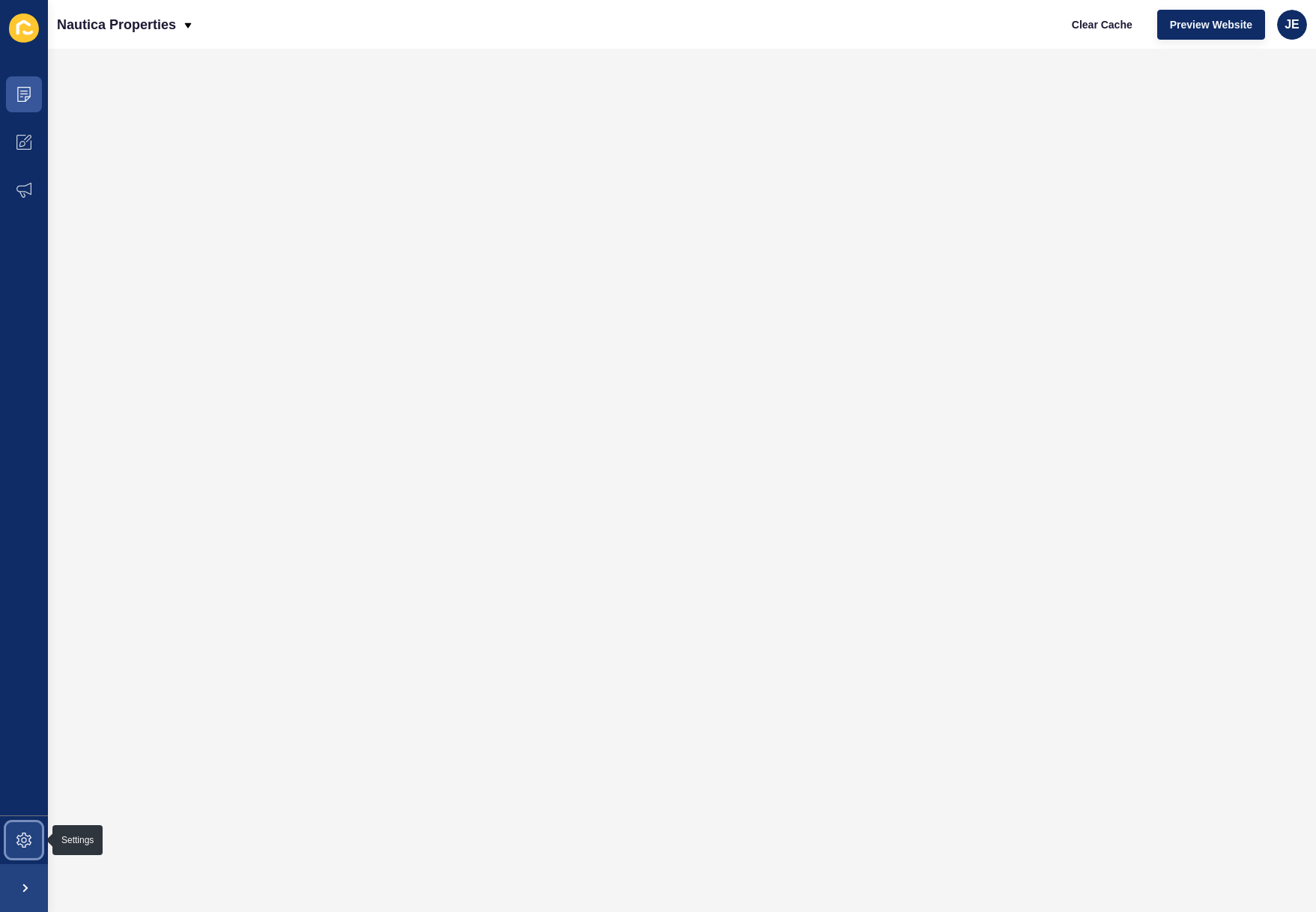
click at [21, 831] on span at bounding box center [23, 839] width 48 height 48
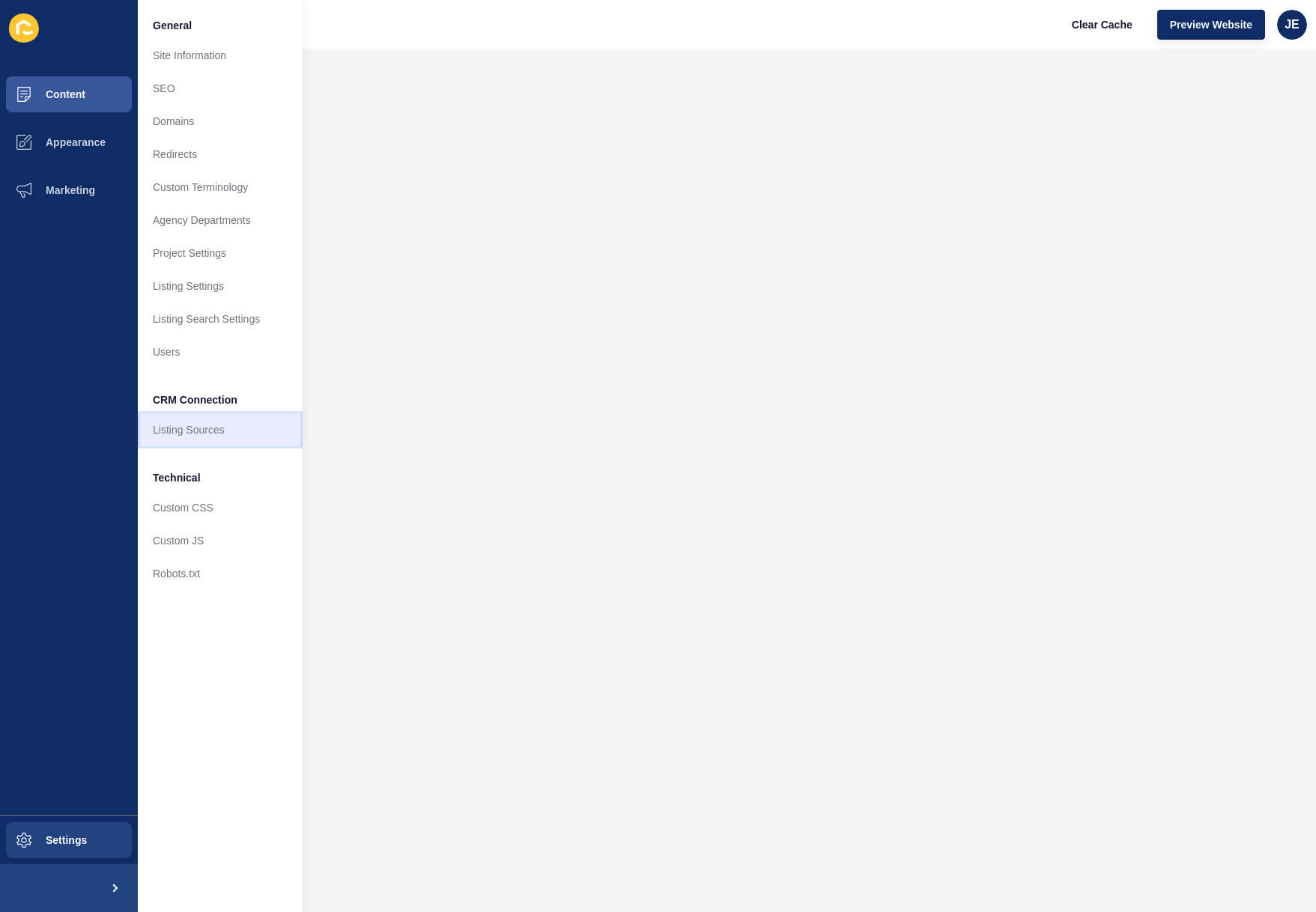
click at [197, 432] on link "Listing Sources" at bounding box center [220, 429] width 164 height 33
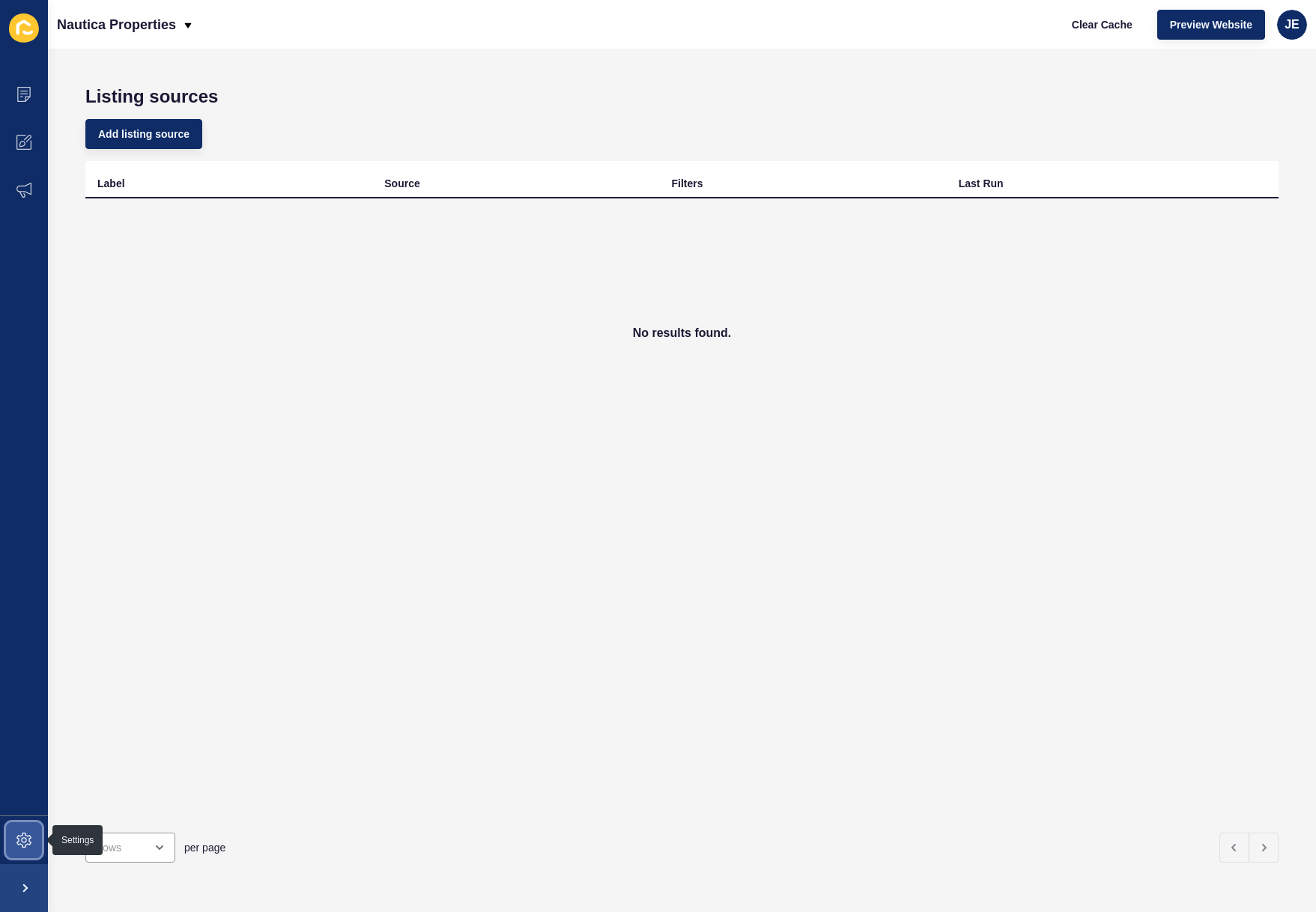
click at [35, 844] on span at bounding box center [23, 839] width 48 height 48
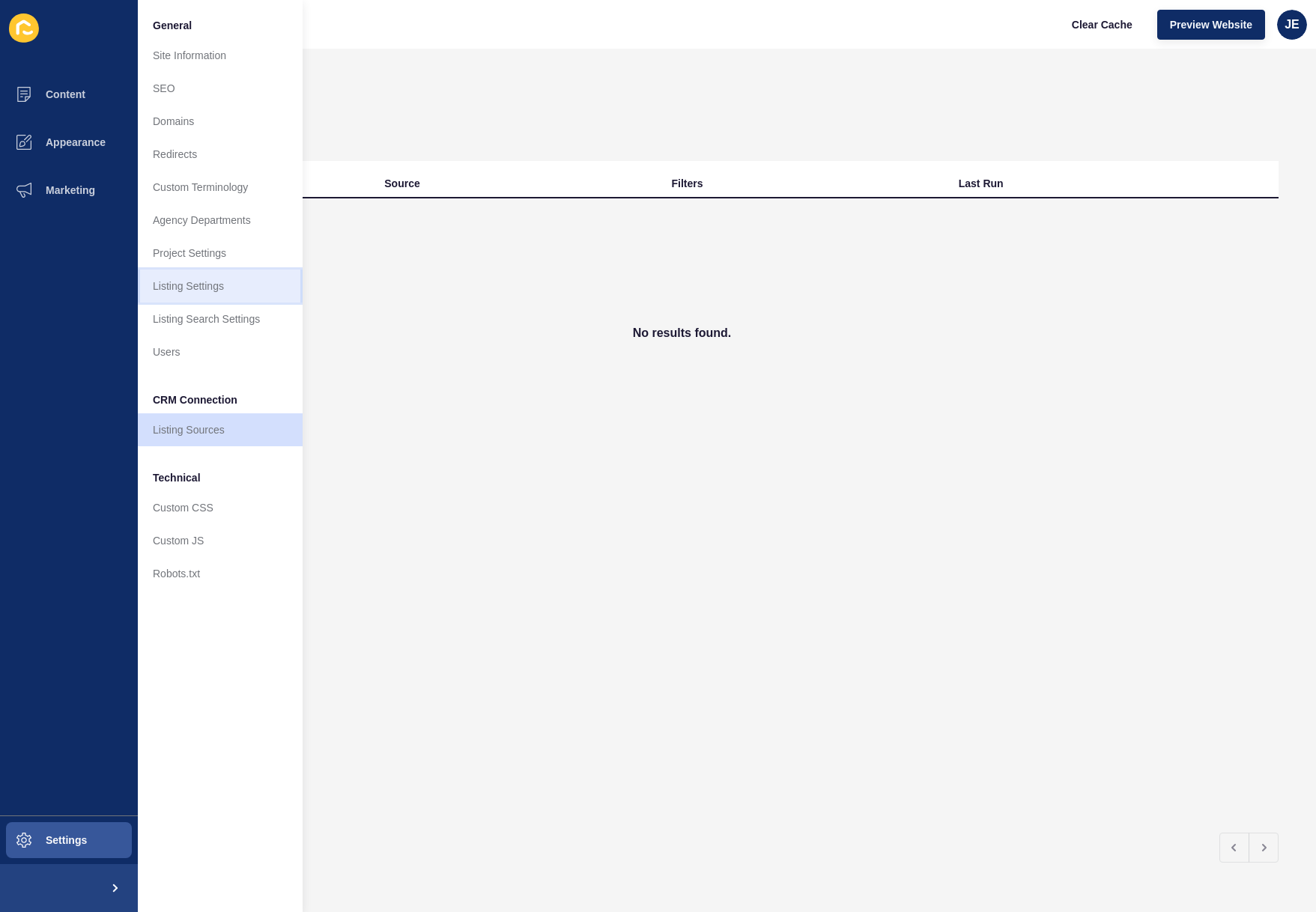
click at [207, 285] on link "Listing Settings" at bounding box center [220, 286] width 164 height 33
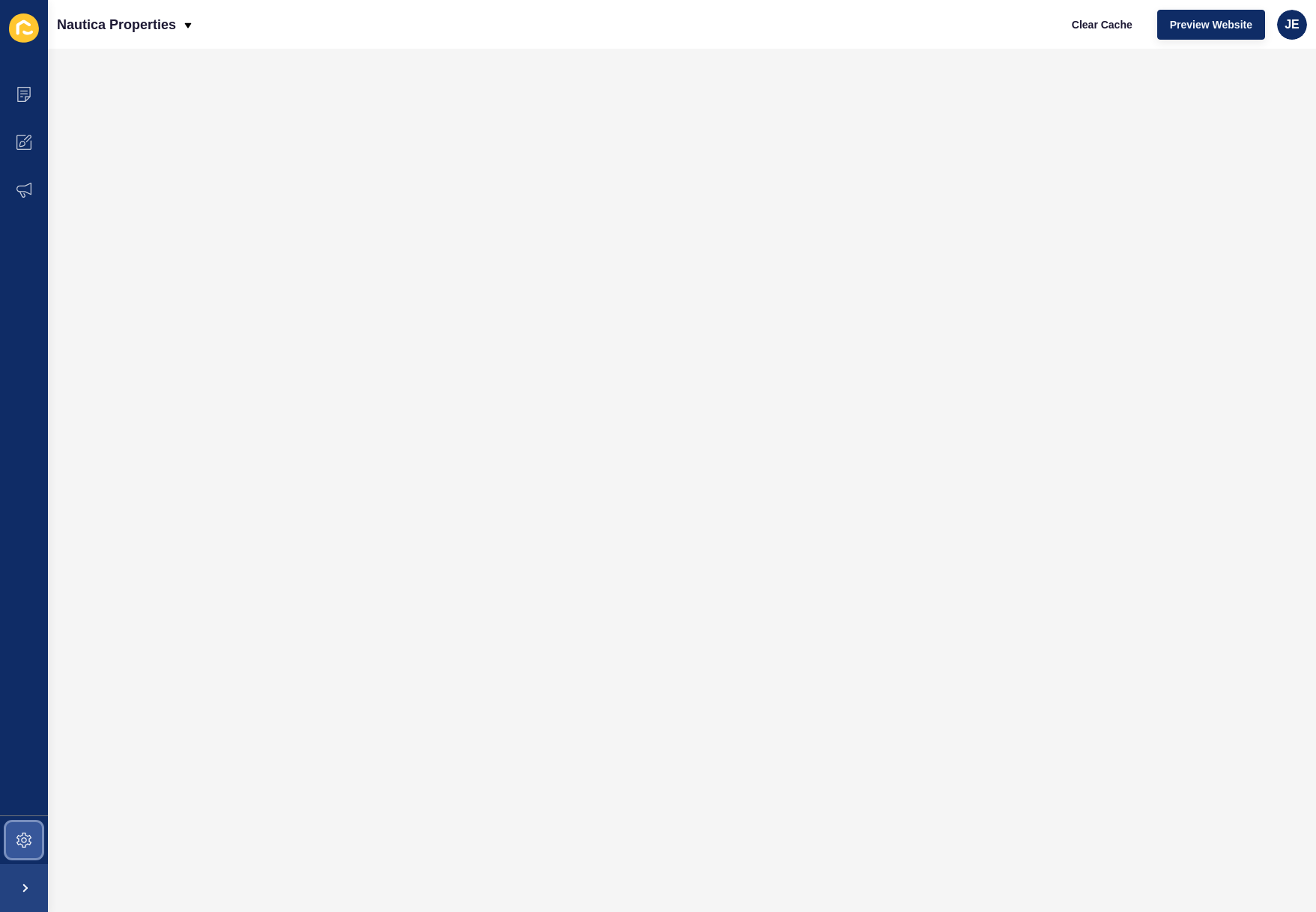
click at [23, 831] on span at bounding box center [23, 839] width 48 height 48
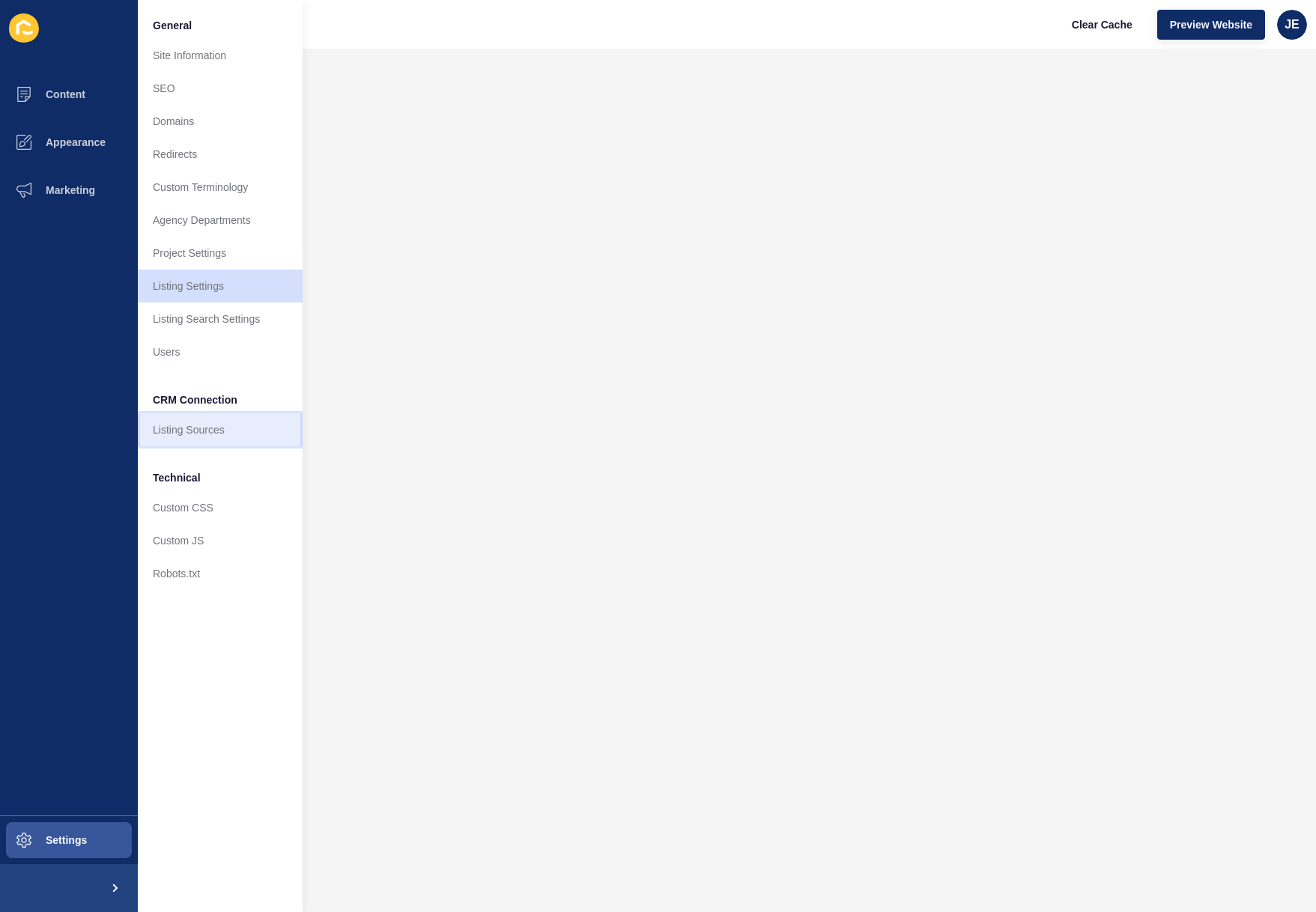
click at [186, 433] on link "Listing Sources" at bounding box center [220, 429] width 164 height 33
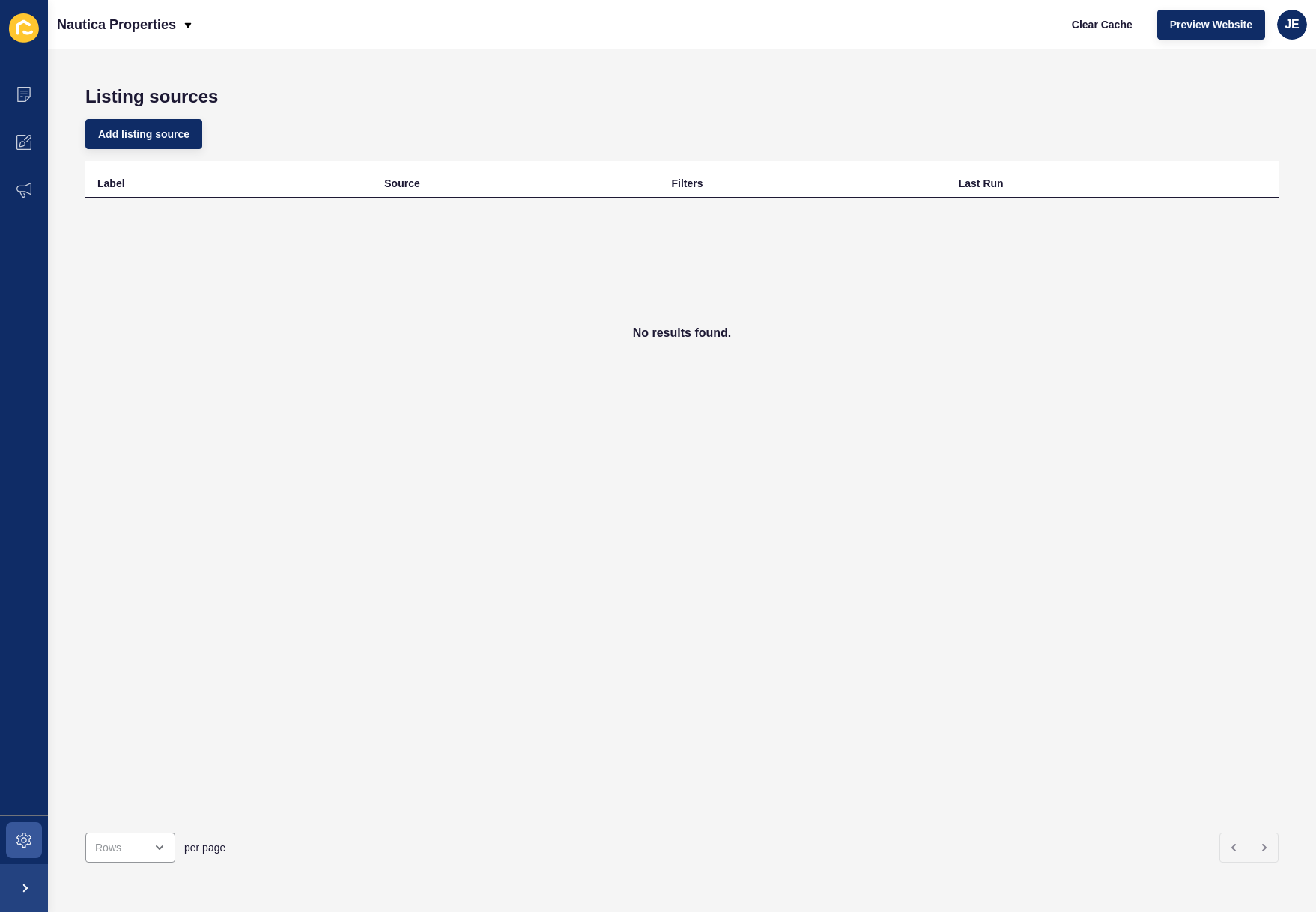
click at [321, 251] on div "No results found." at bounding box center [682, 333] width 1194 height 270
click at [156, 32] on p "Nautica Properties" at bounding box center [117, 24] width 119 height 37
click at [470, 90] on h1 "Listing sources" at bounding box center [682, 97] width 1194 height 21
click at [28, 102] on span at bounding box center [23, 93] width 48 height 48
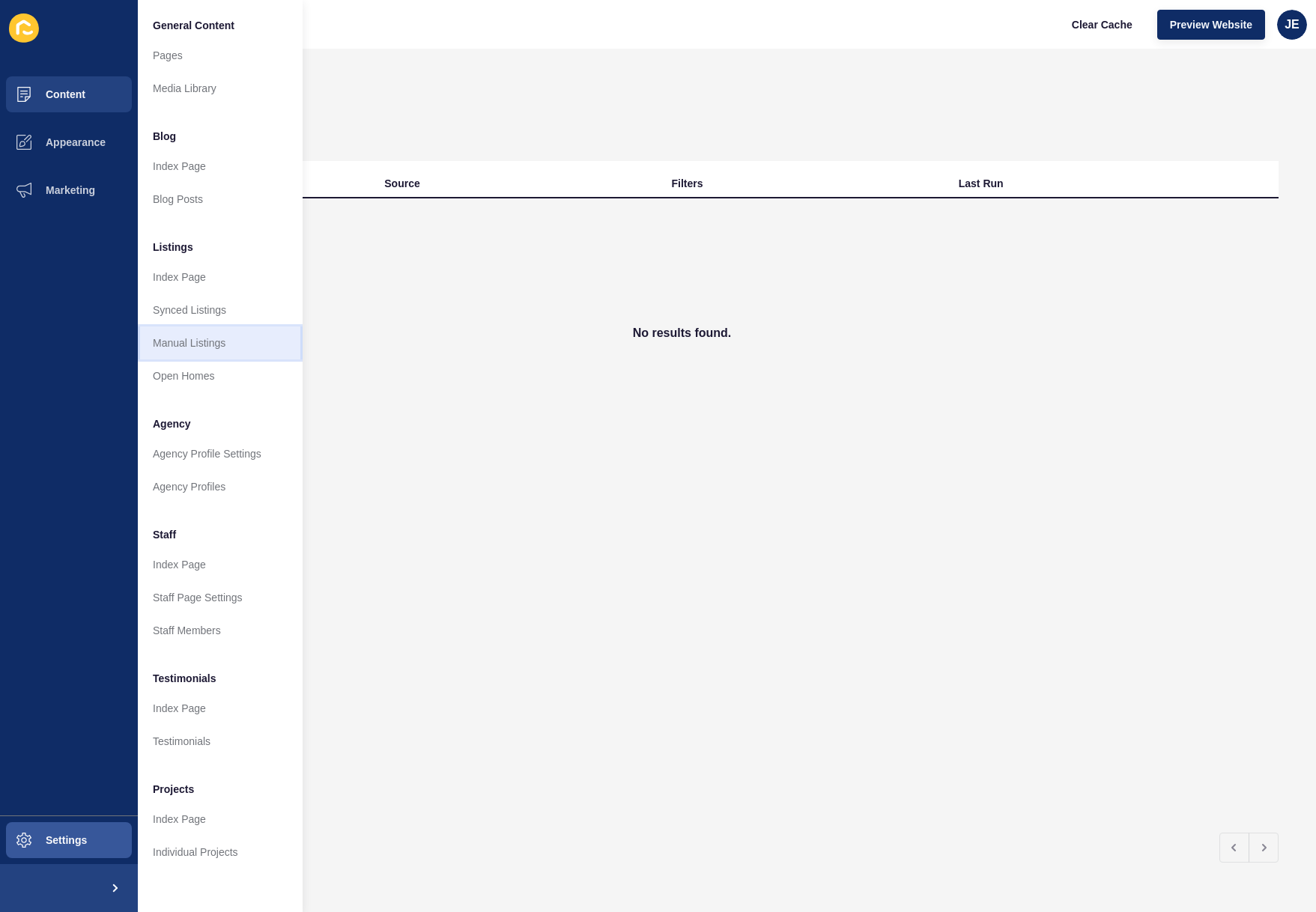
click at [202, 346] on link "Manual Listings" at bounding box center [220, 342] width 164 height 33
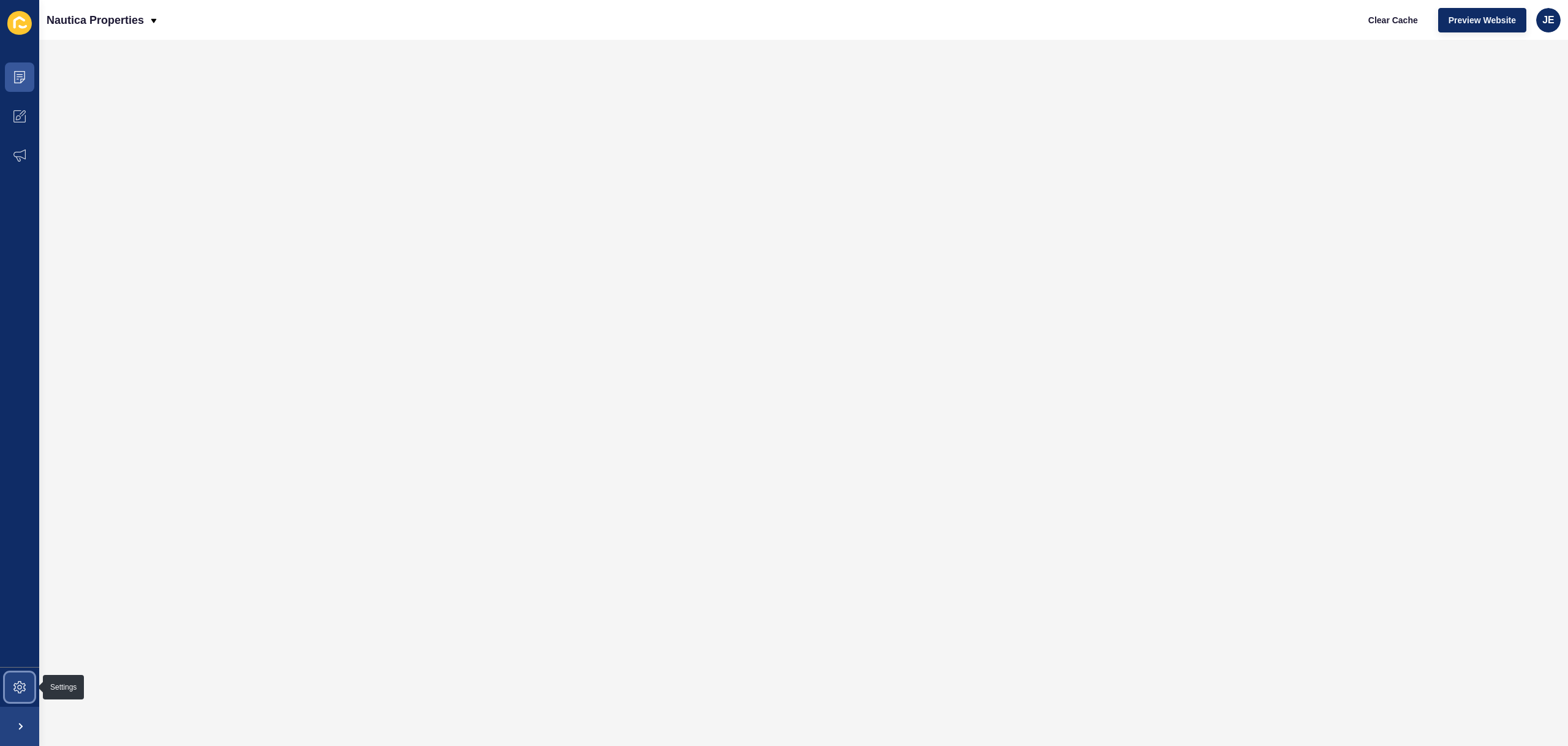
click at [18, 691] on icon at bounding box center [19, 687] width 13 height 13
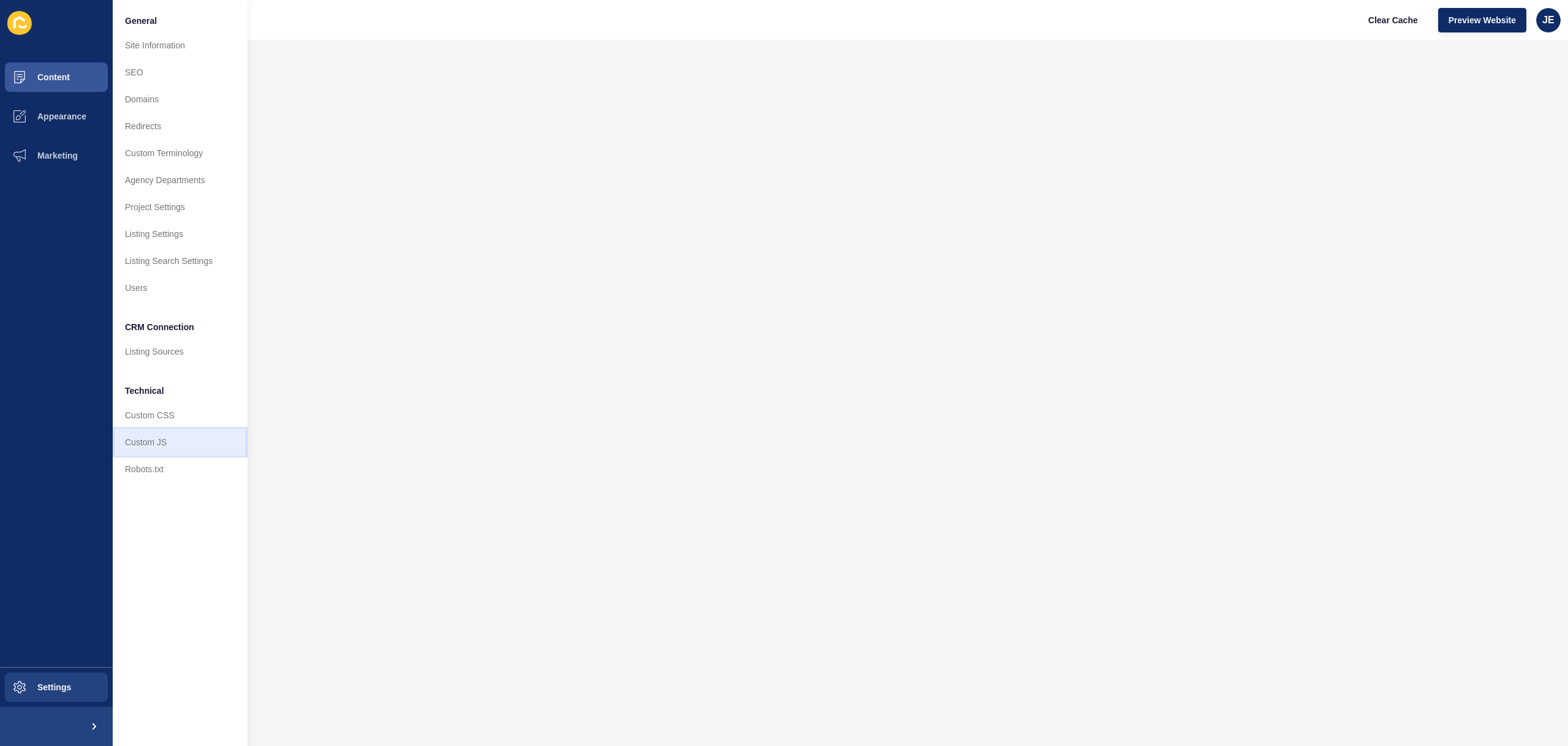
click at [160, 447] on link "Custom JS" at bounding box center [180, 442] width 134 height 27
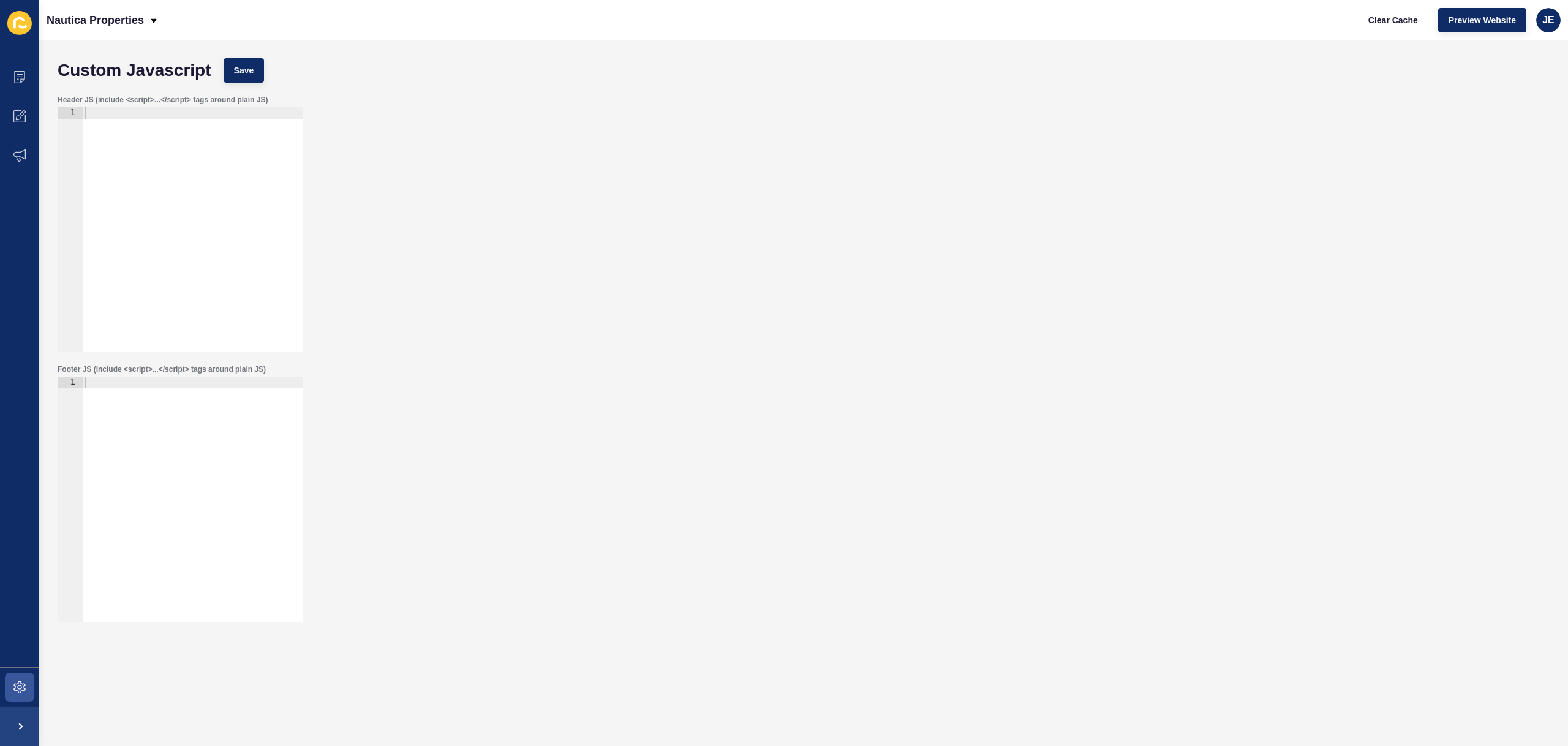
click at [188, 129] on div at bounding box center [192, 241] width 220 height 268
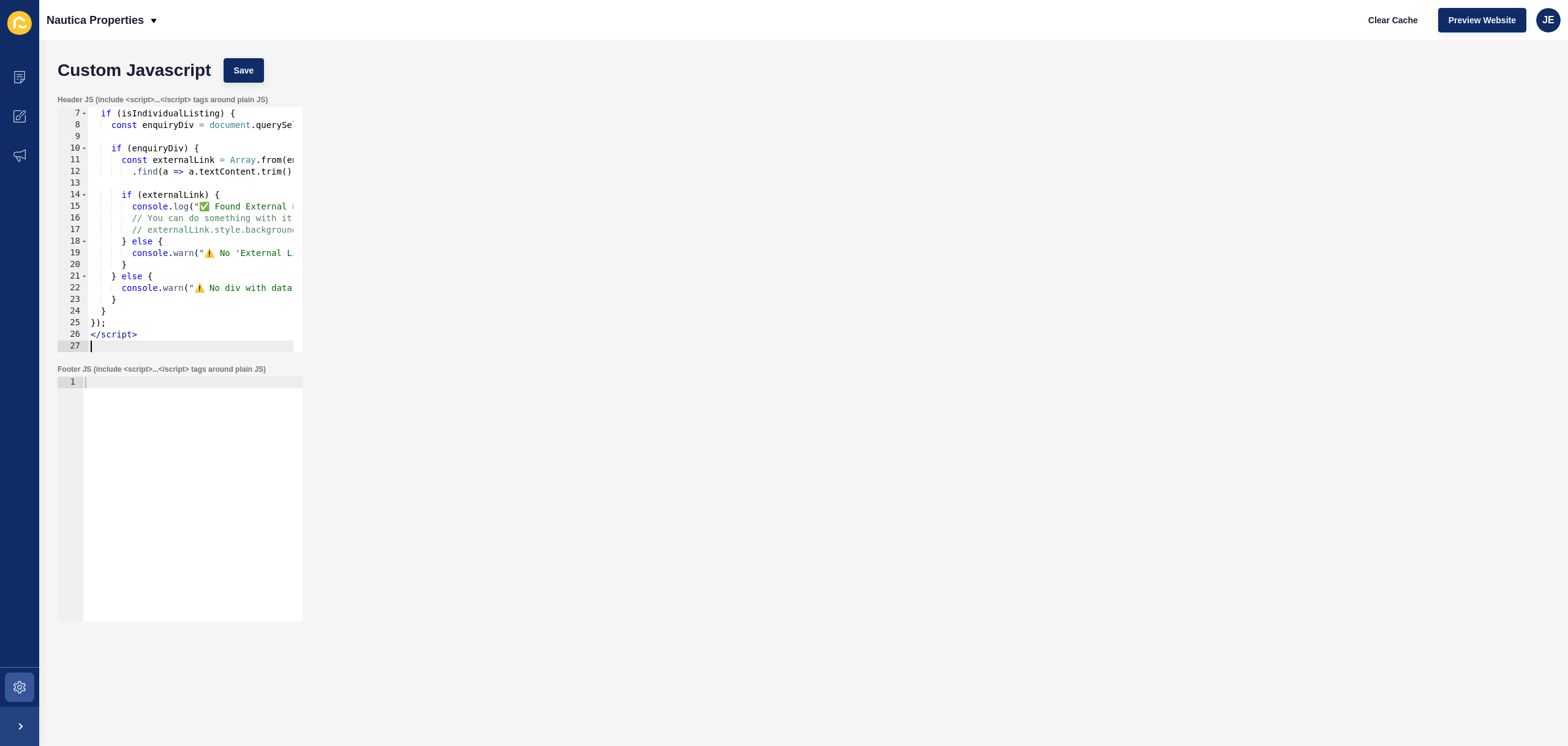
click at [248, 53] on div "Custom Javascript Save" at bounding box center [803, 71] width 1505 height 37
click at [247, 61] on button "Save" at bounding box center [244, 70] width 41 height 24
click at [1076, 22] on span "Clear Cache" at bounding box center [1393, 20] width 49 height 13
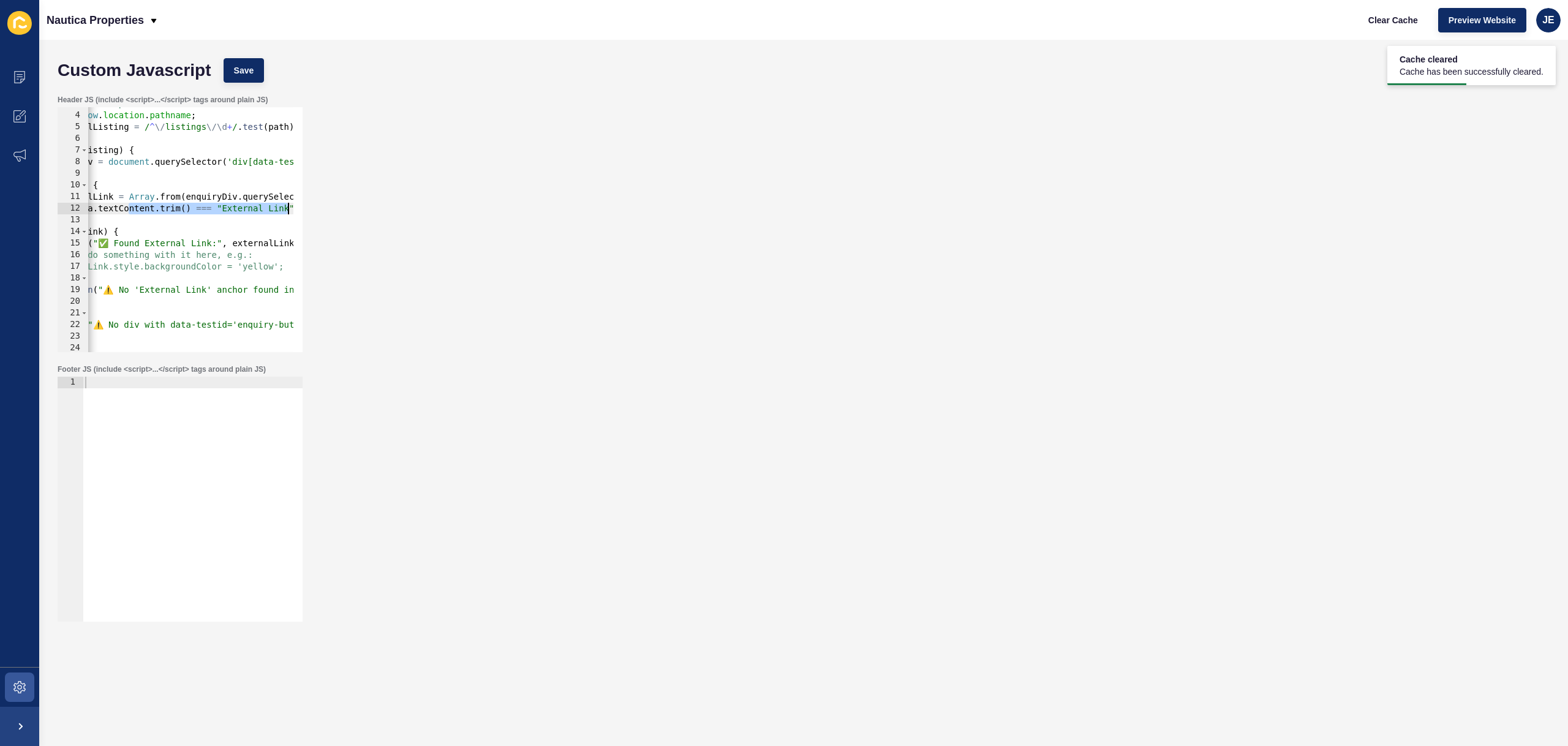
scroll to position [0, 117]
drag, startPoint x: 231, startPoint y: 208, endPoint x: 301, endPoint y: 203, distance: 70.2
click at [301, 203] on div ".find(a => a.textContent.trim() === "External Link"); 3 4 5 6 7 8 9 10 11 12 13…" at bounding box center [180, 230] width 245 height 245
click at [243, 204] on div "// ✅ Check if current path looks like an individual listing page (e.g., /listin…" at bounding box center [200, 227] width 457 height 259
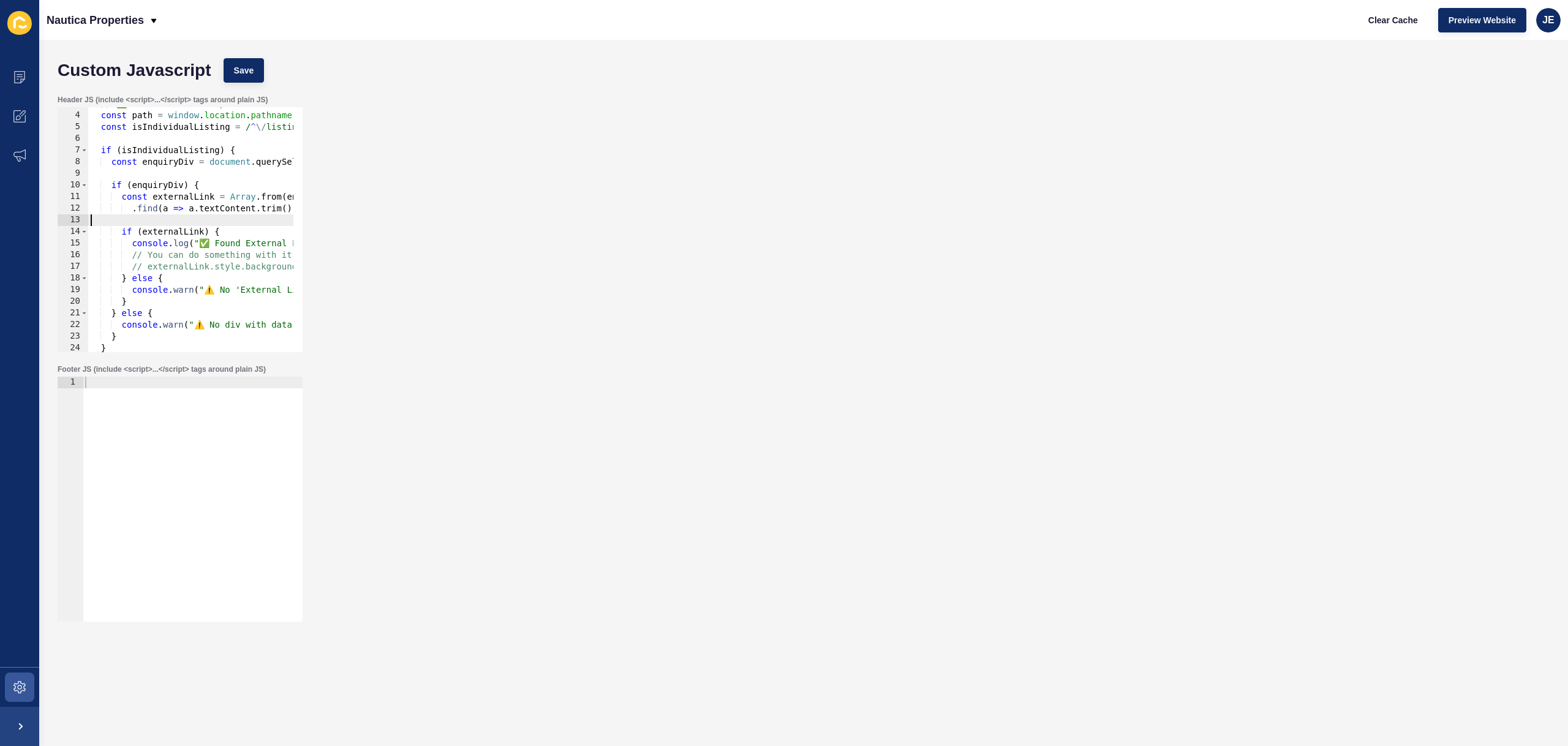
scroll to position [0, 0]
drag, startPoint x: 163, startPoint y: 225, endPoint x: 146, endPoint y: 229, distance: 17.5
click at [117, 230] on div "// ✅ Check if current path looks like an individual listing page (e.g., /listin…" at bounding box center [317, 227] width 457 height 259
click at [221, 209] on div "// ✅ Check if current path looks like an individual listing page (e.g., /listin…" at bounding box center [317, 227] width 457 height 259
type textarea "</script>"
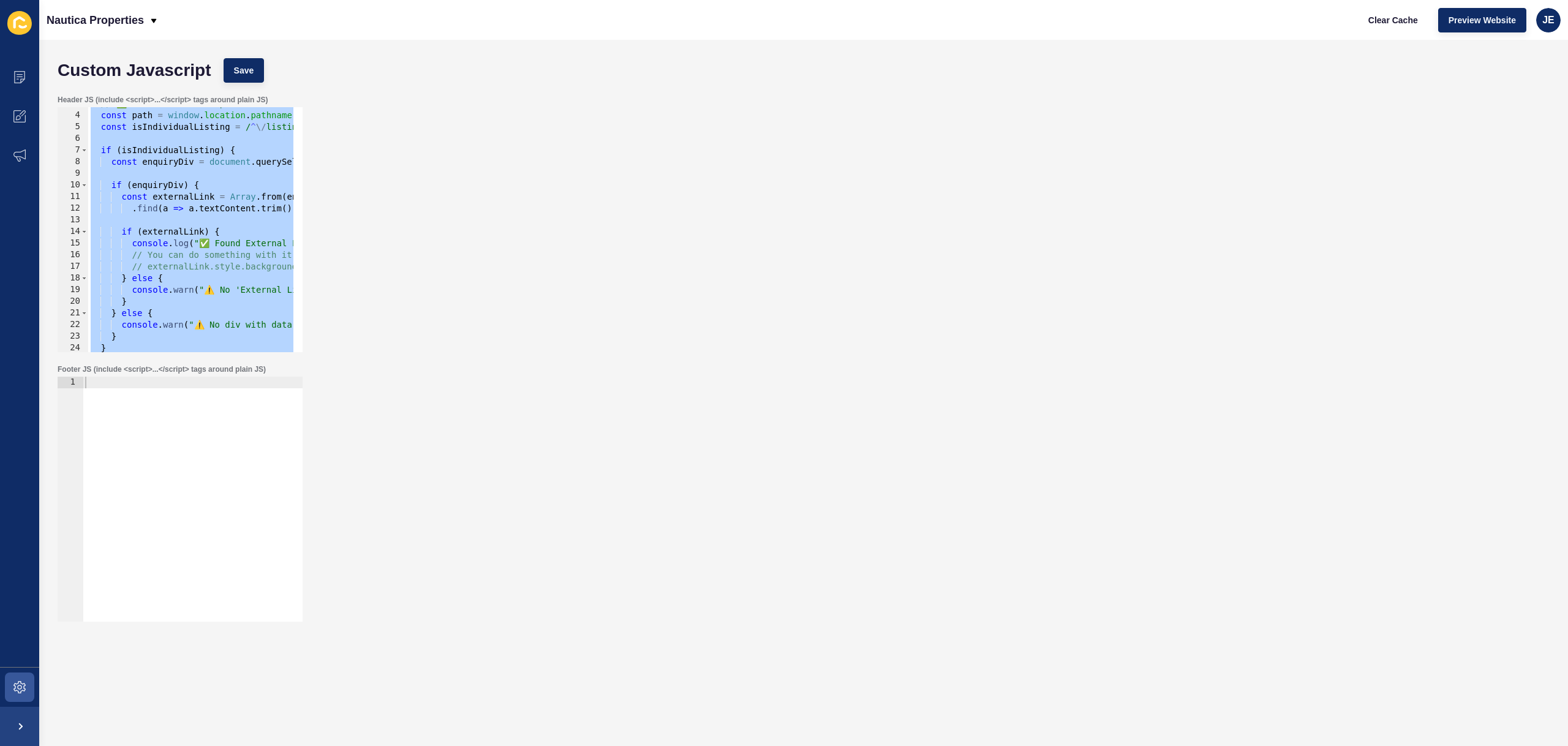
paste textarea
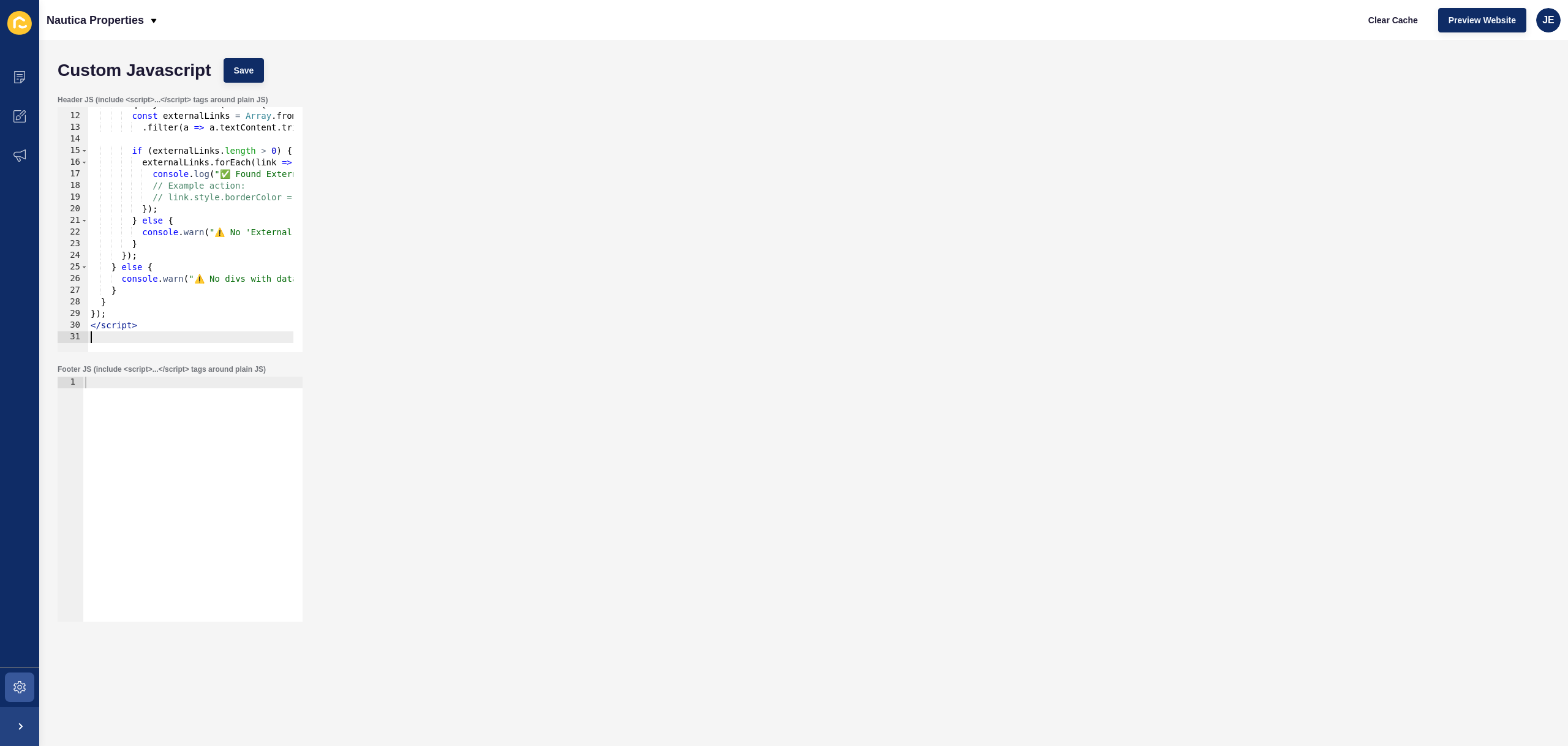
scroll to position [125, 0]
click at [254, 74] on button "Save" at bounding box center [244, 70] width 41 height 24
click at [1076, 25] on span "Clear Cache" at bounding box center [1393, 20] width 49 height 13
click at [221, 205] on div "enquiryDivs . forEach ( div => { const externalLinks = Array . from ( div . que…" at bounding box center [402, 228] width 628 height 259
type textarea "</script>"
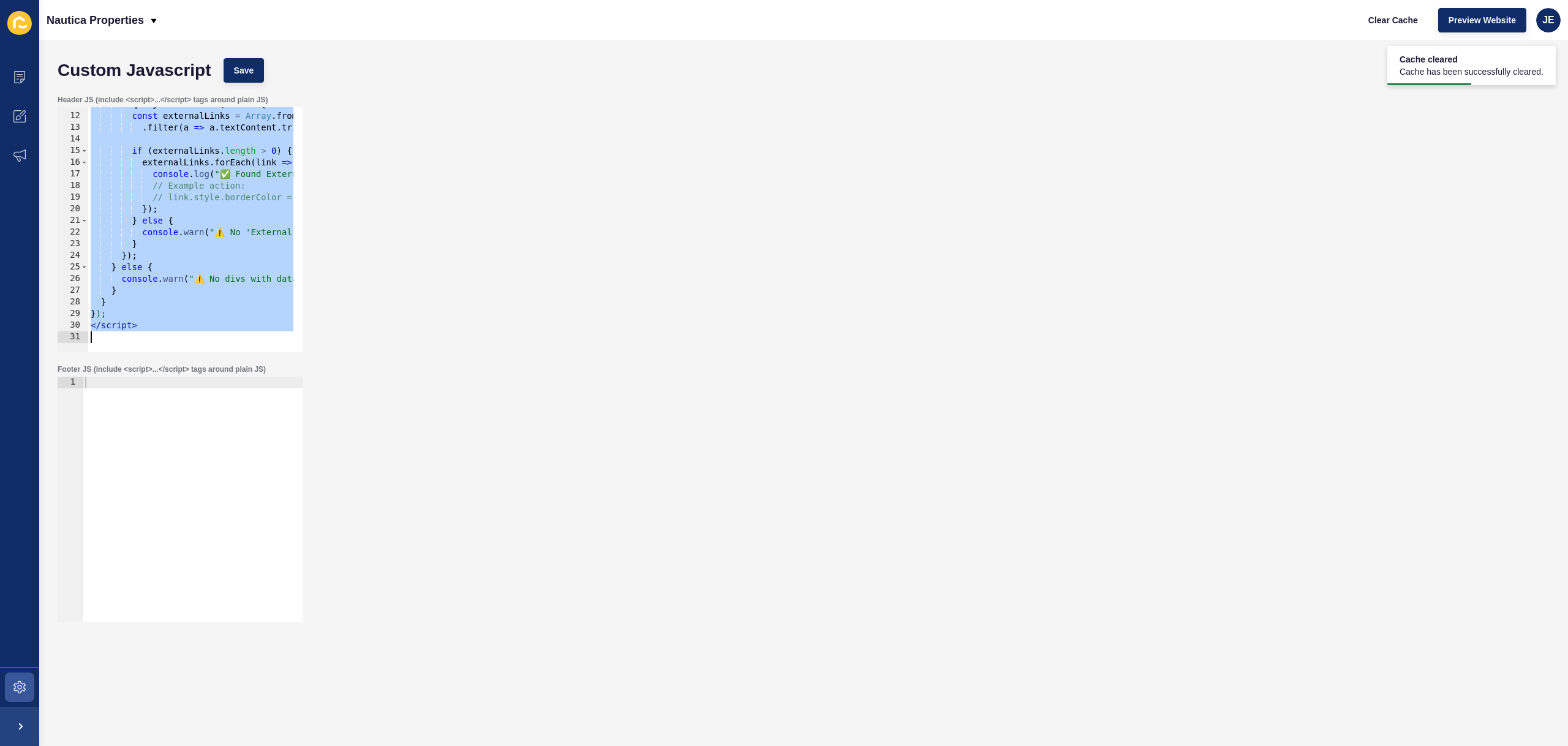
paste textarea
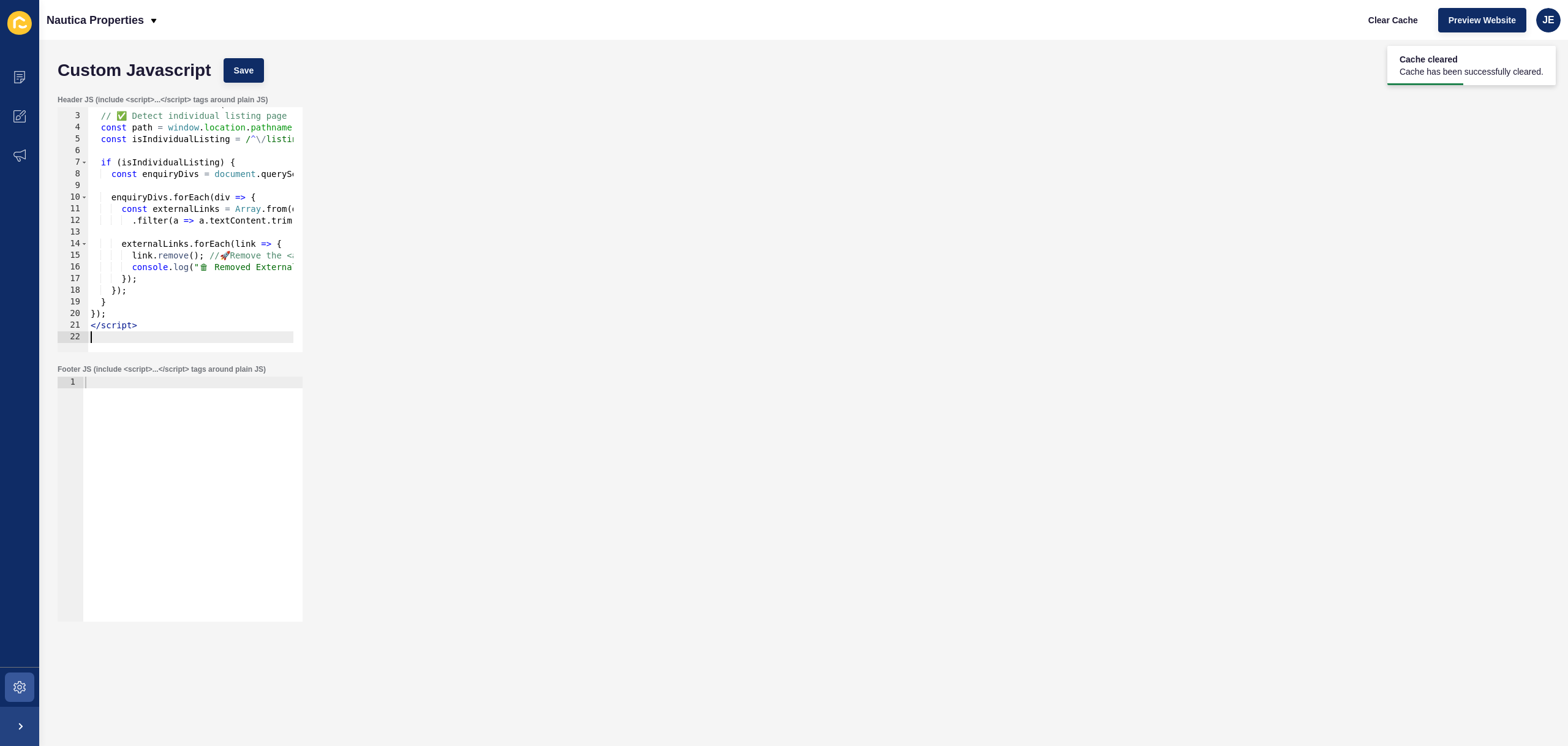
scroll to position [20, 0]
click at [243, 73] on span "Save" at bounding box center [244, 71] width 20 height 13
click at [1076, 23] on span "Clear Cache" at bounding box center [1393, 20] width 49 height 13
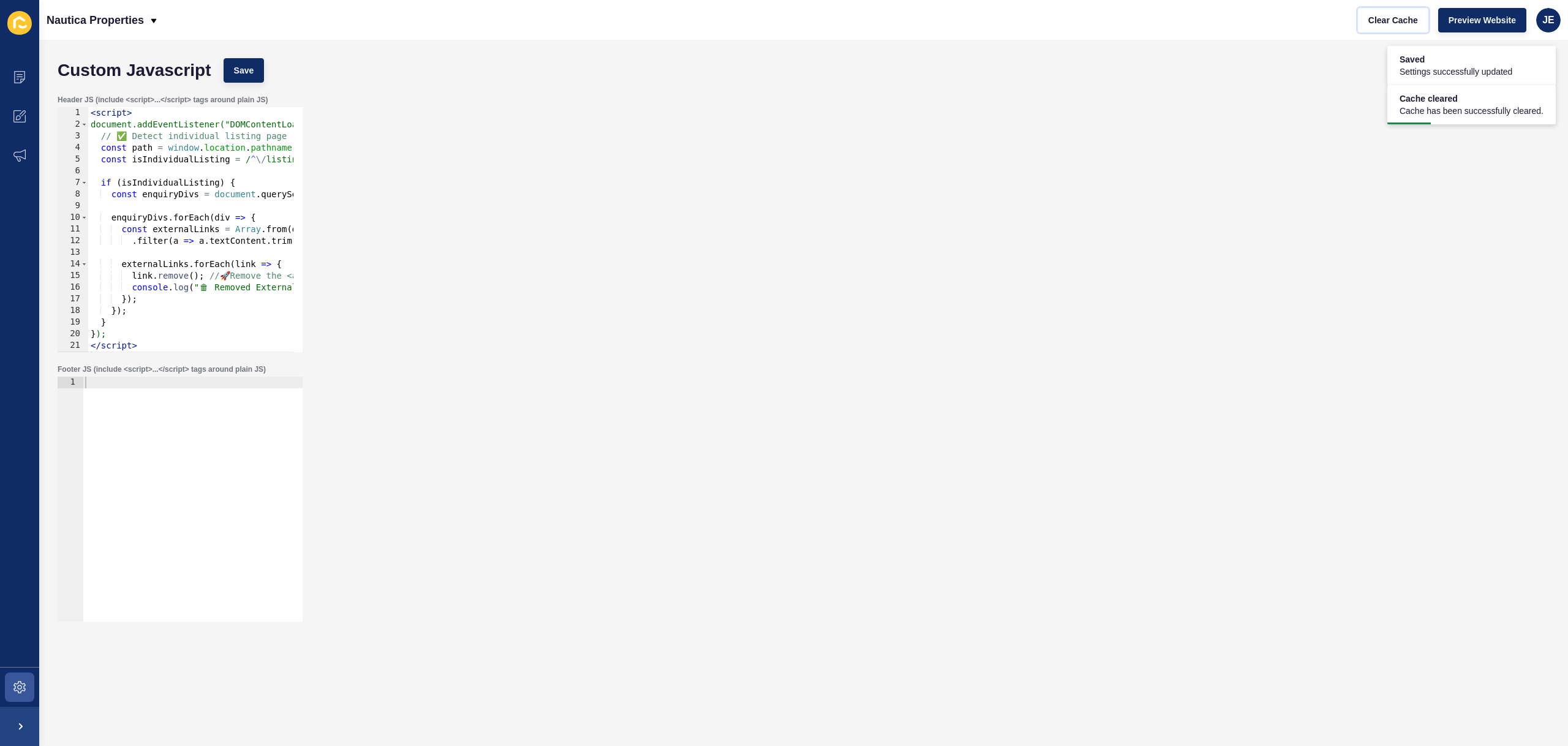
scroll to position [0, 0]
click at [1076, 26] on button "Clear Cache" at bounding box center [1393, 20] width 71 height 24
click at [264, 213] on div "< script > document.addEventListener("DOMContentLoaded", function () { // ✅ Det…" at bounding box center [317, 237] width 457 height 259
click at [140, 309] on div "< script > document.addEventListener("DOMContentLoaded", function () { // ✅ Det…" at bounding box center [317, 237] width 457 height 259
type textarea "});"
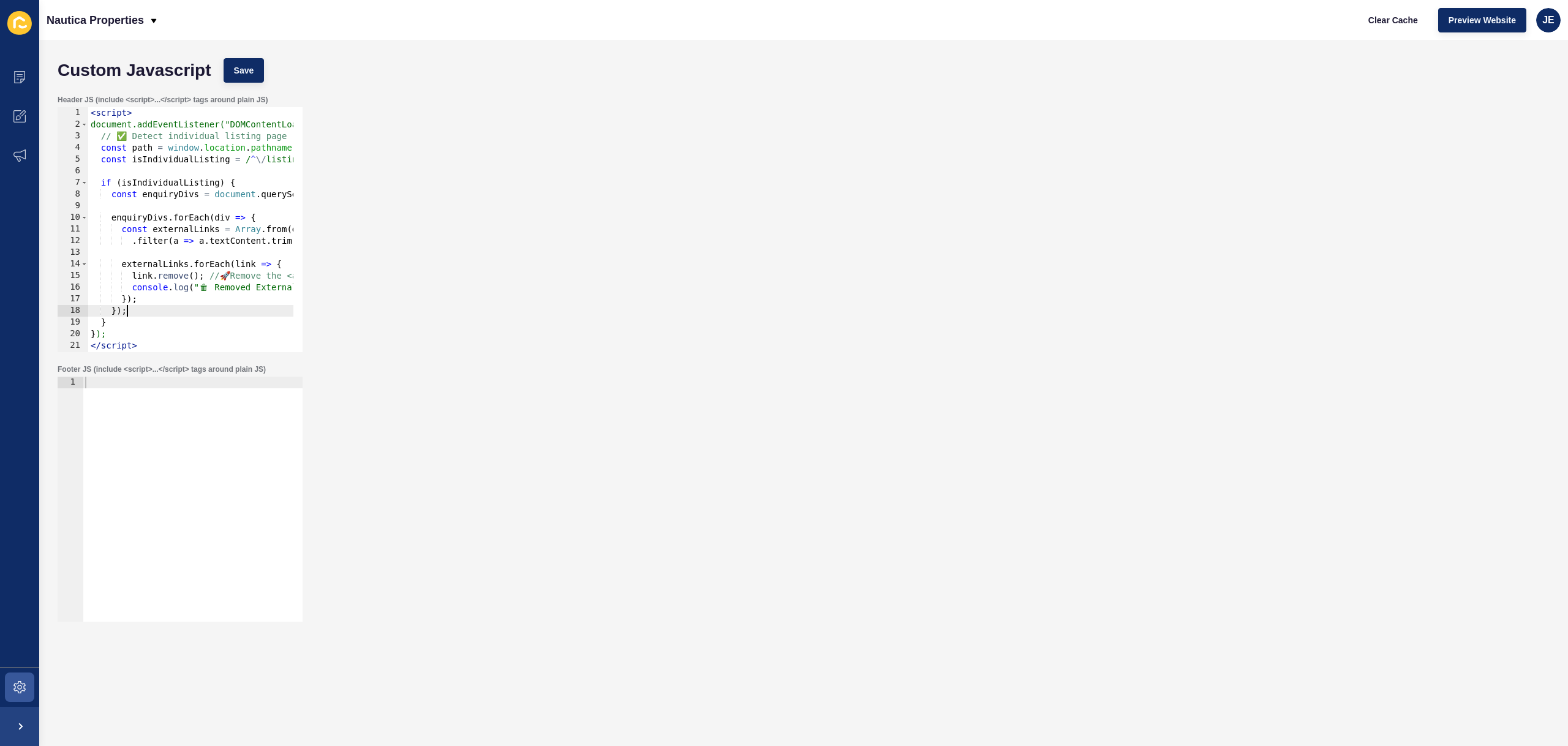
scroll to position [0, 1]
paste textarea "});"
type textarea "});"
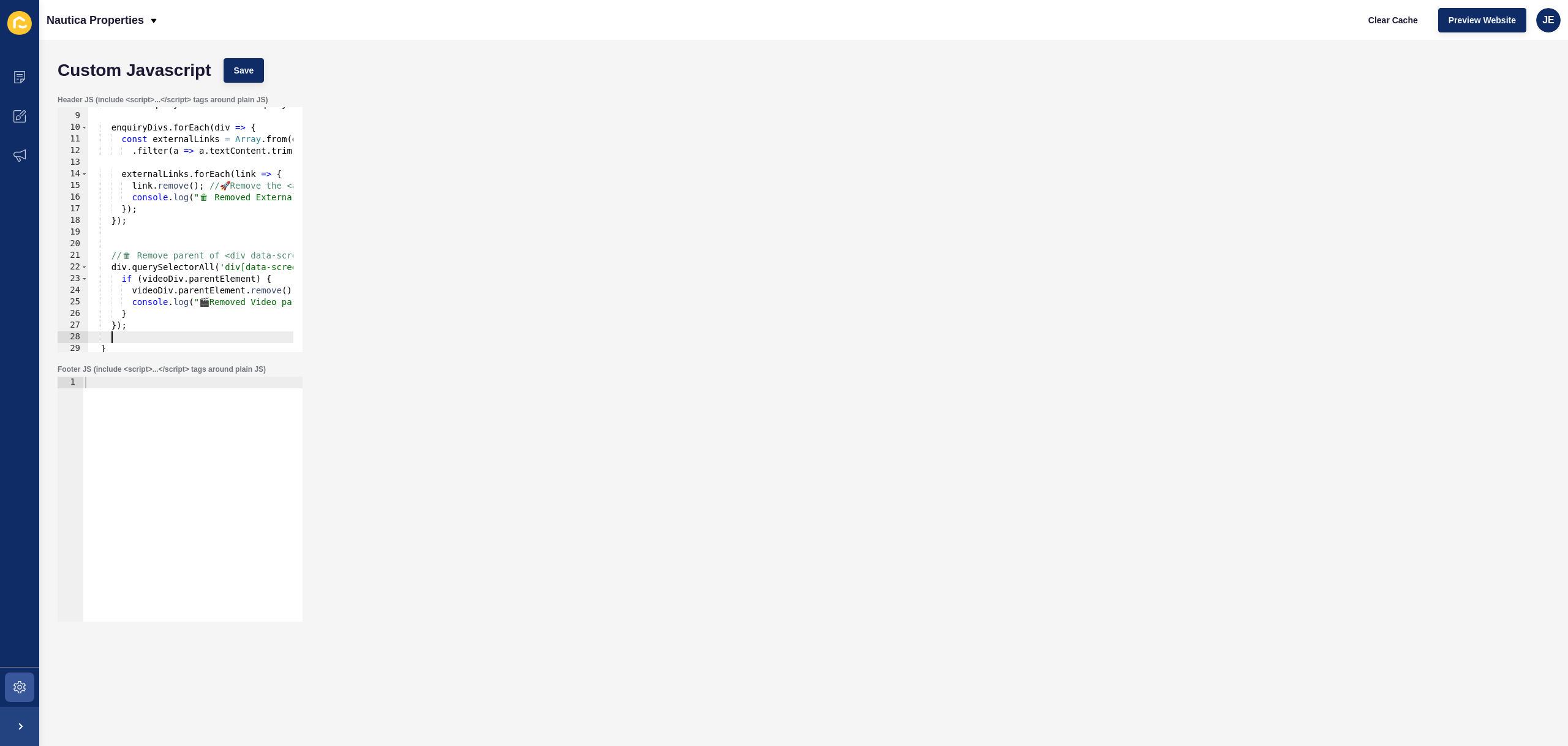
scroll to position [90, 0]
click at [265, 80] on div "Custom Javascript Save" at bounding box center [803, 71] width 1505 height 37
click at [256, 78] on button "Save" at bounding box center [244, 70] width 41 height 24
click at [1076, 14] on span "Clear Cache" at bounding box center [1393, 20] width 49 height 13
click at [188, 239] on div "const enquiryDivs = document . querySelectorAll ( 'div[data-testid="enquiry-but…" at bounding box center [317, 228] width 457 height 259
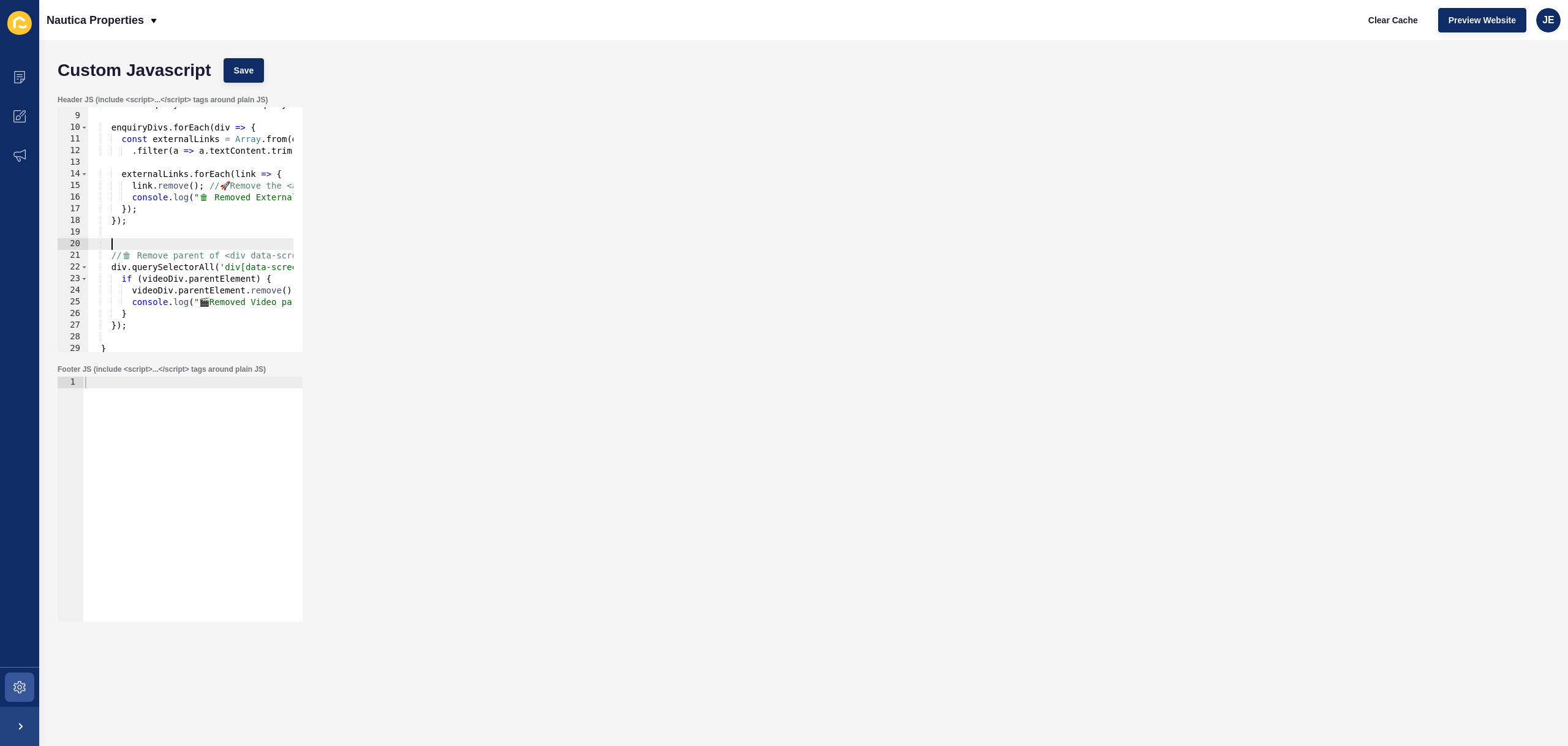
type textarea "});"
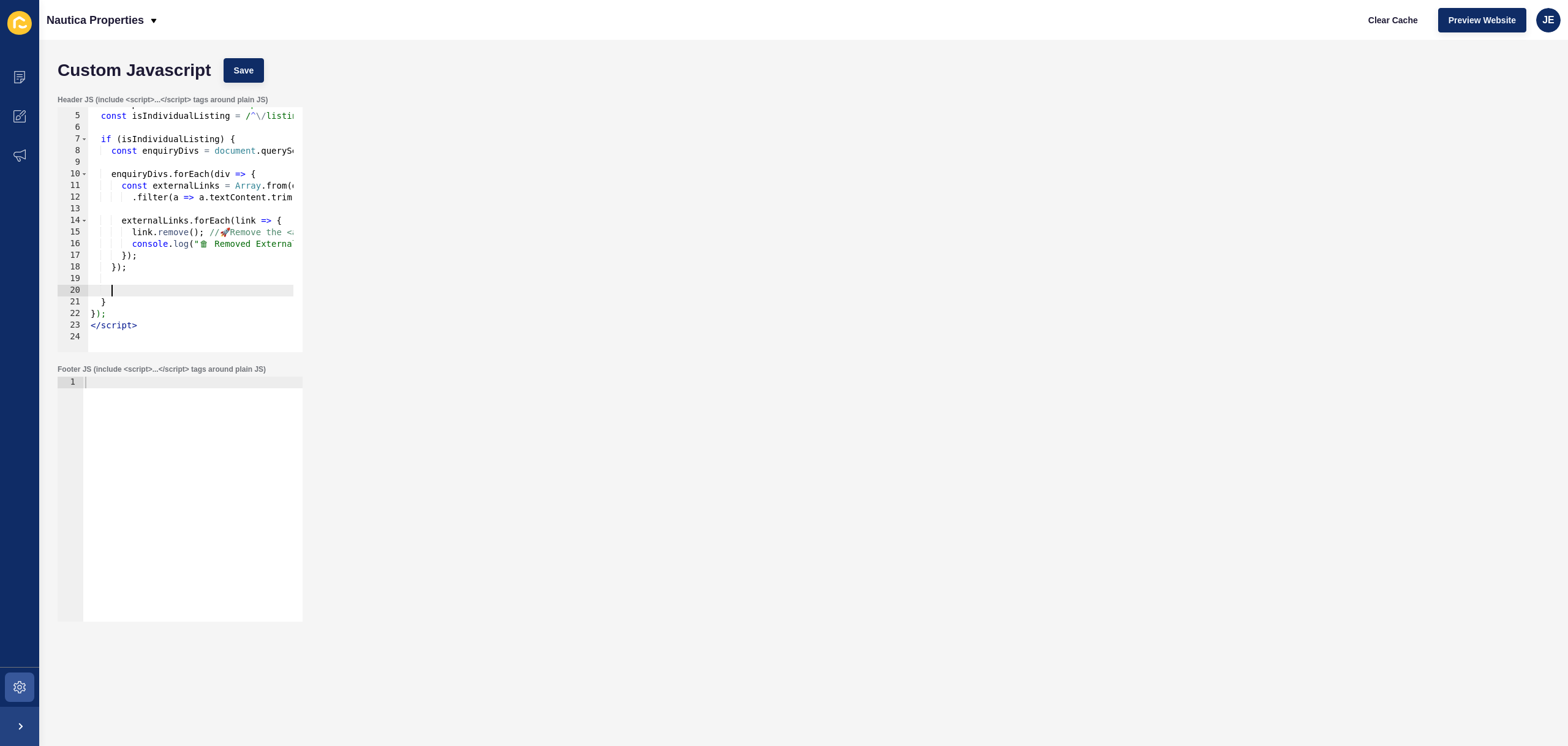
scroll to position [20, 0]
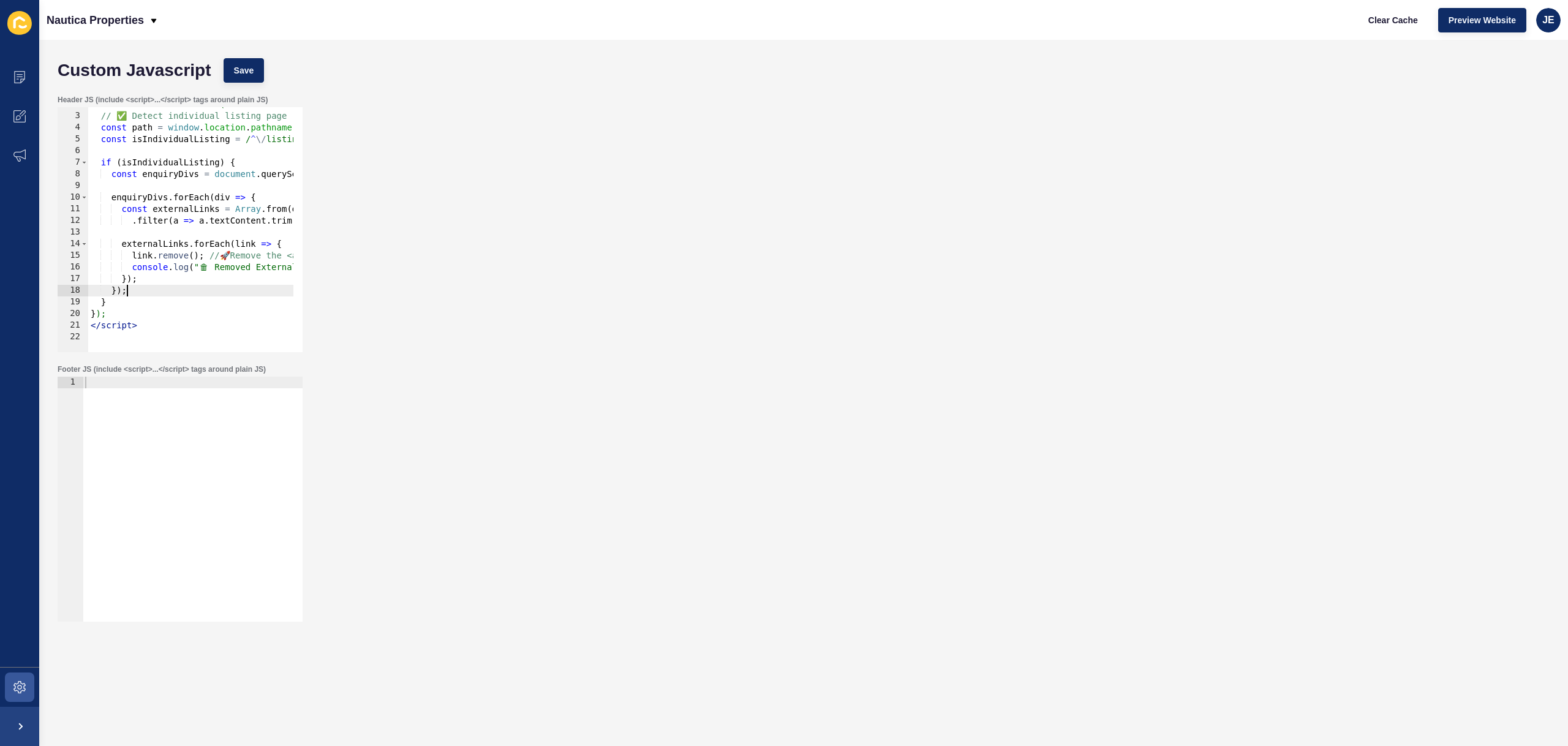
click at [111, 306] on div "document.addEventListener("DOMContentLoaded", function () { // ✅ Detect individ…" at bounding box center [317, 228] width 457 height 259
click at [260, 192] on div "document.addEventListener("DOMContentLoaded", function () { // ✅ Detect individ…" at bounding box center [317, 228] width 457 height 259
click at [136, 291] on div "document.addEventListener("DOMContentLoaded", function () { // ✅ Detect individ…" at bounding box center [317, 228] width 457 height 259
type textarea "});"
paste textarea "});"
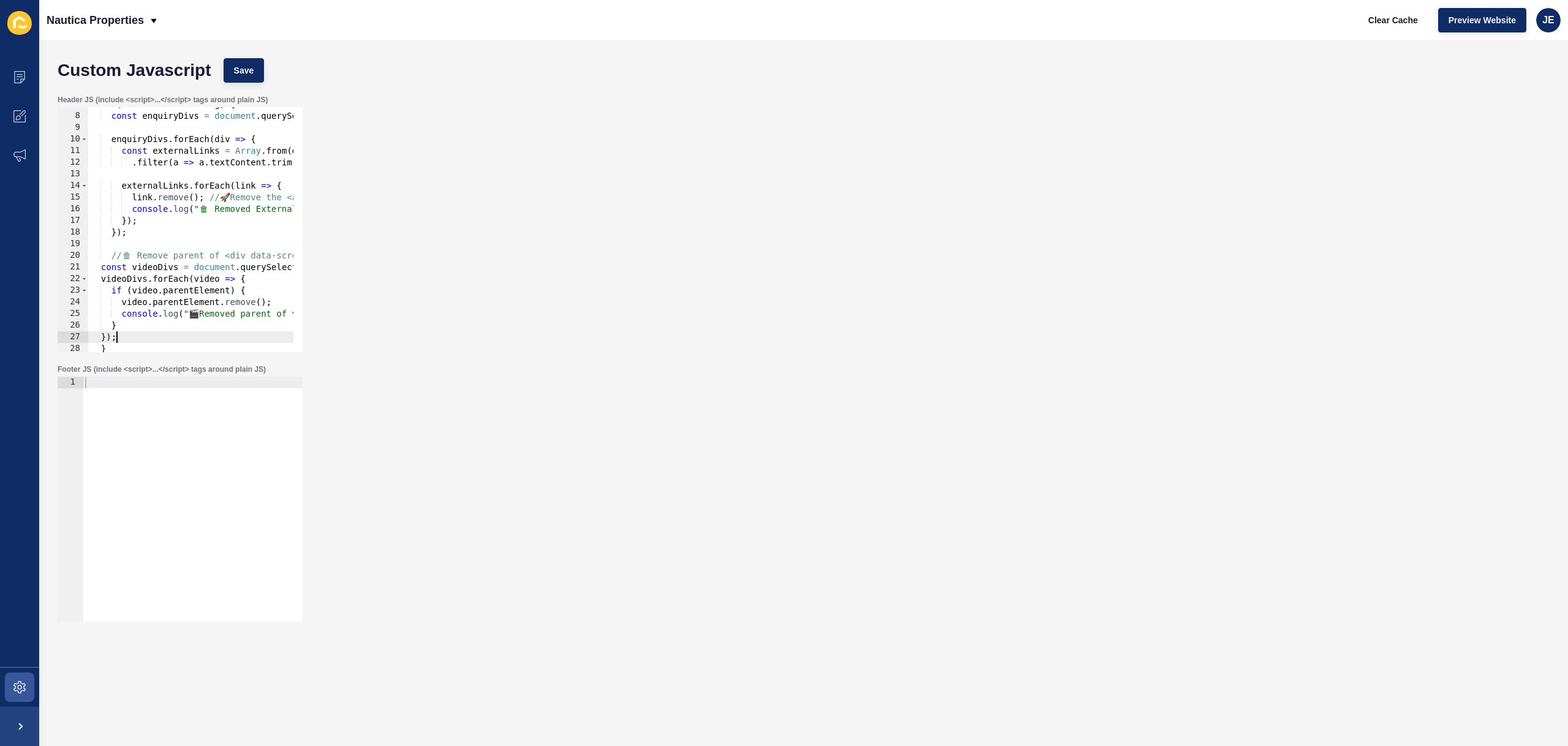
scroll to position [78, 0]
type textarea "});"
click at [246, 61] on button "Save" at bounding box center [244, 70] width 41 height 24
click at [1076, 24] on span "Clear Cache" at bounding box center [1393, 20] width 49 height 13
